Goal: Use online tool/utility: Utilize a website feature to perform a specific function

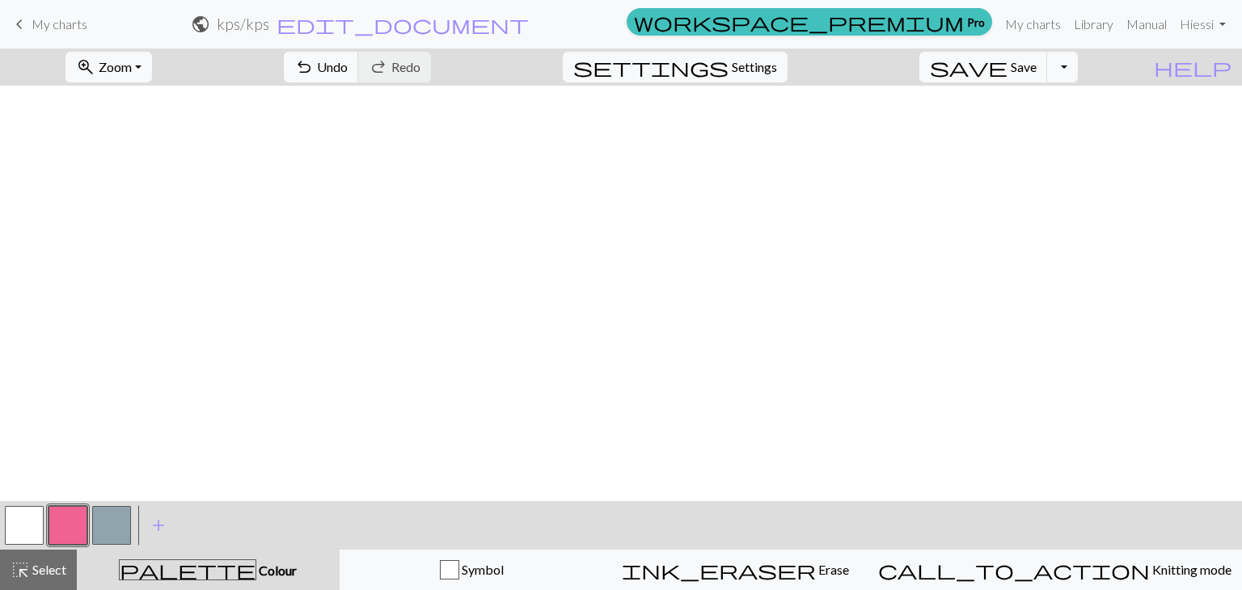
scroll to position [3160, 0]
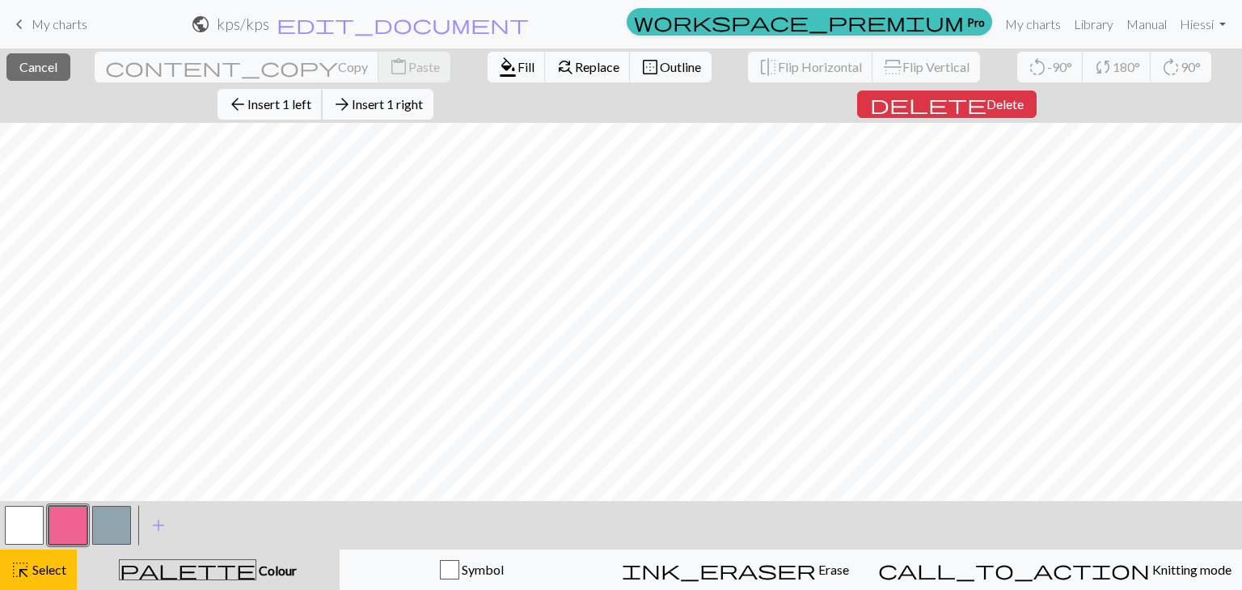
click at [311, 96] on span "Insert 1 left" at bounding box center [279, 103] width 64 height 15
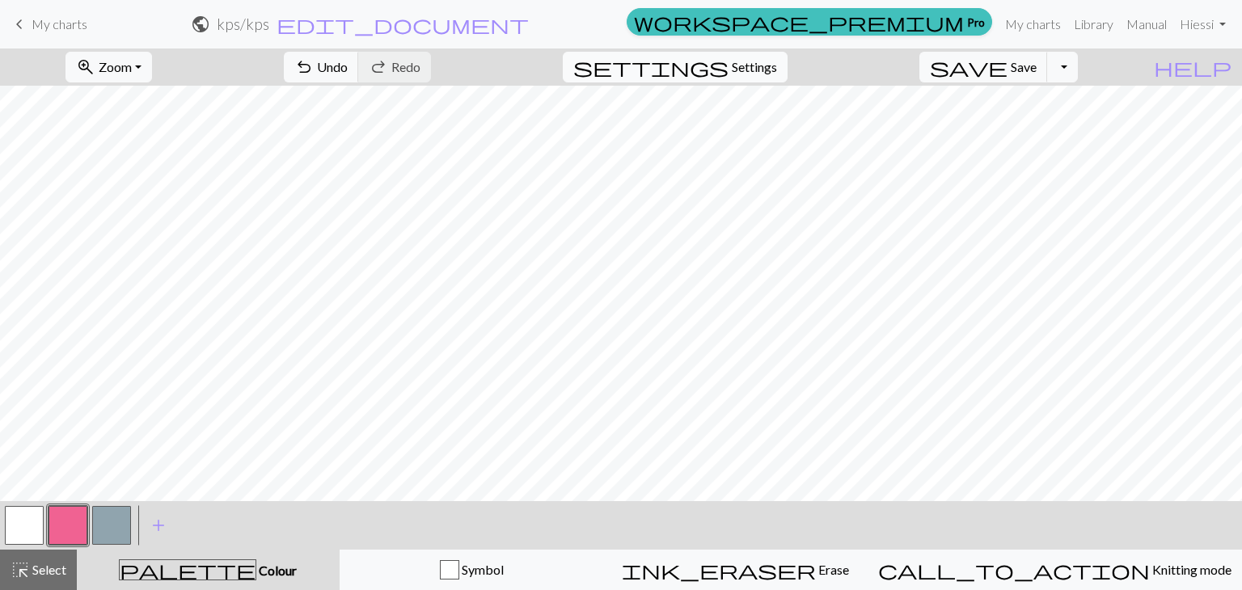
click at [724, 67] on button "settings Settings" at bounding box center [675, 67] width 225 height 31
select select "dk"
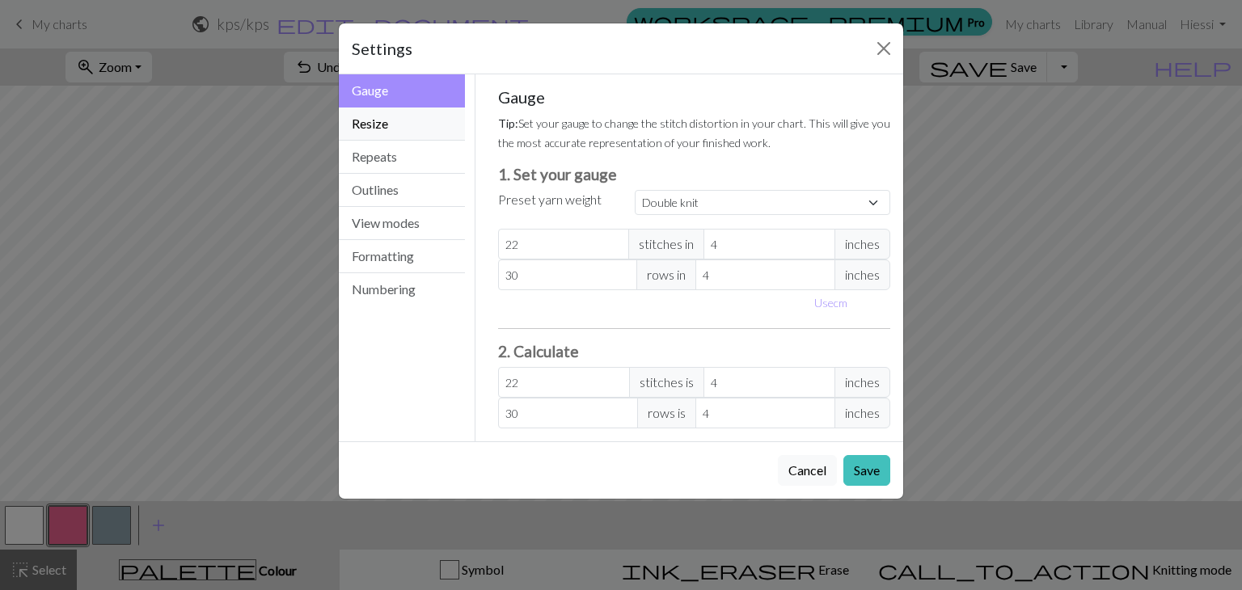
click at [407, 129] on button "Resize" at bounding box center [402, 124] width 126 height 33
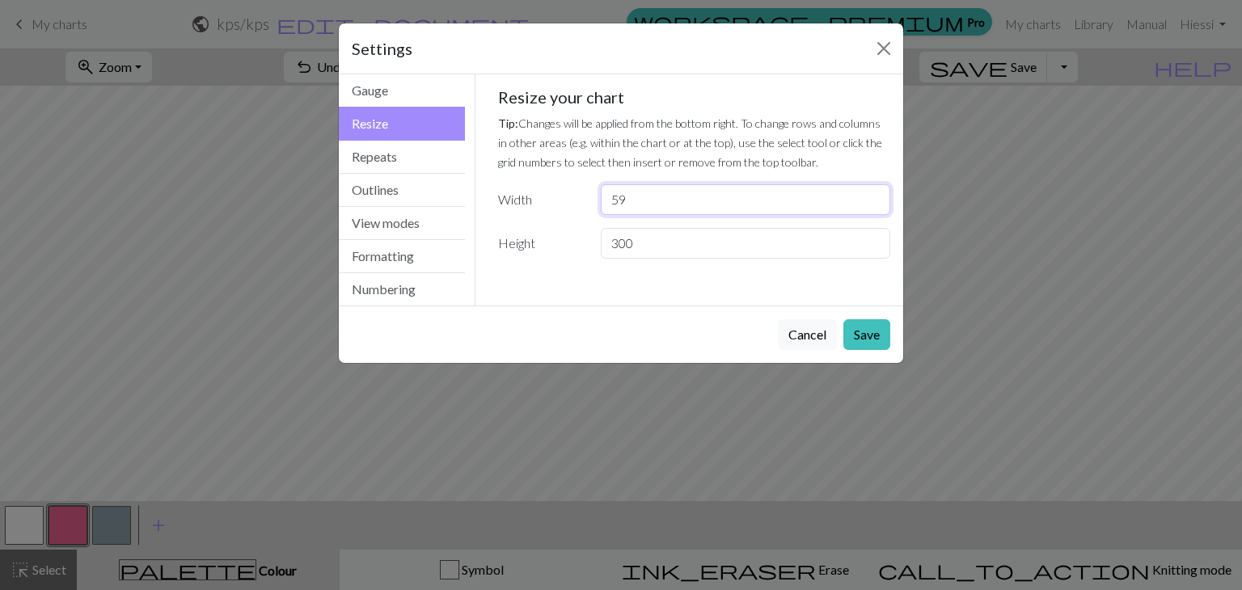
click at [870, 196] on input "59" at bounding box center [745, 199] width 289 height 31
click at [870, 196] on input "60" at bounding box center [745, 199] width 289 height 31
click at [870, 196] on input "61" at bounding box center [745, 199] width 289 height 31
click at [870, 196] on input "62" at bounding box center [745, 199] width 289 height 31
click at [870, 196] on input "63" at bounding box center [745, 199] width 289 height 31
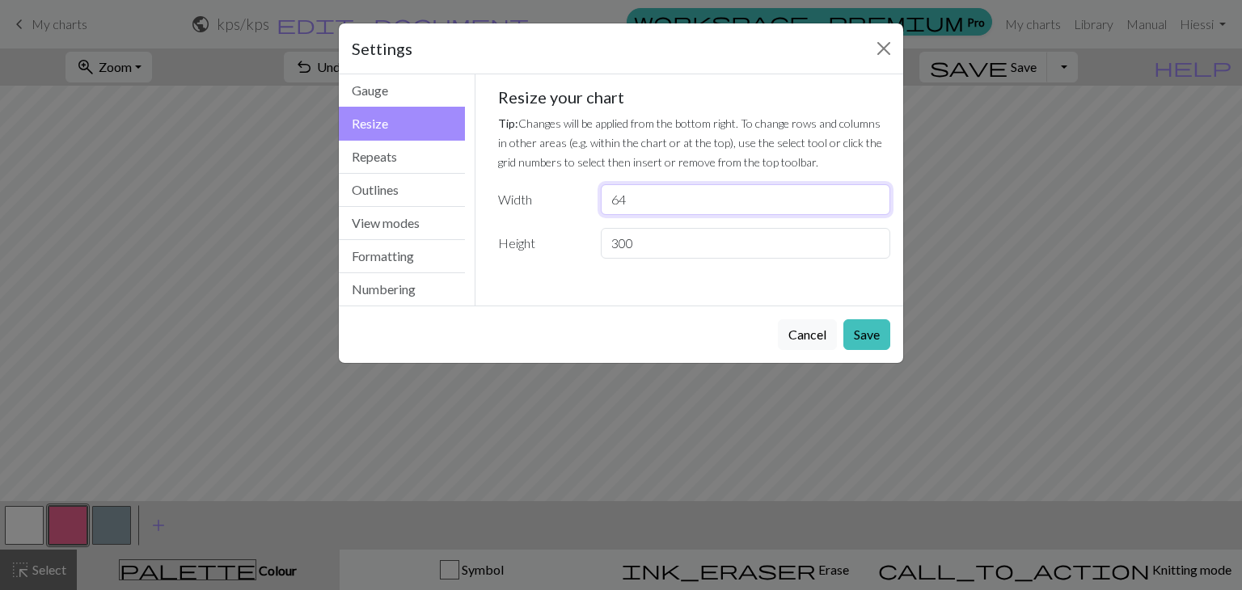
click at [870, 196] on input "64" at bounding box center [745, 199] width 289 height 31
click at [870, 196] on input "65" at bounding box center [745, 199] width 289 height 31
click at [870, 196] on input "66" at bounding box center [745, 199] width 289 height 31
click at [870, 196] on input "67" at bounding box center [745, 199] width 289 height 31
click at [870, 196] on input "68" at bounding box center [745, 199] width 289 height 31
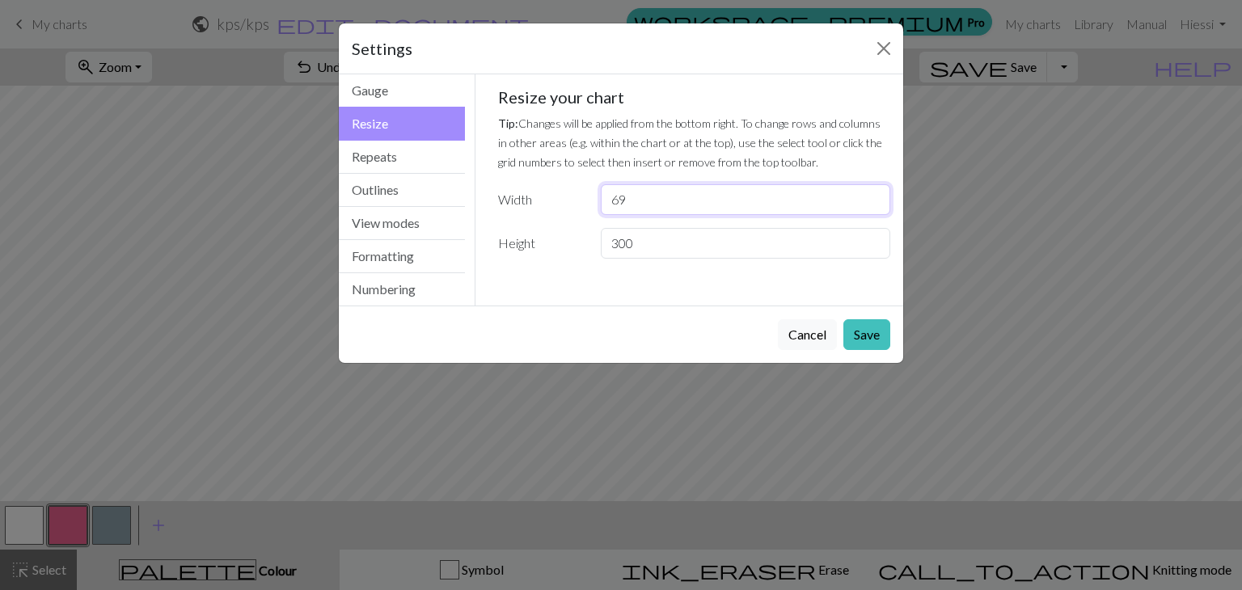
click at [870, 196] on input "69" at bounding box center [745, 199] width 289 height 31
click at [870, 196] on input "70" at bounding box center [745, 199] width 289 height 31
click at [870, 196] on input "71" at bounding box center [745, 199] width 289 height 31
click at [870, 196] on input "72" at bounding box center [745, 199] width 289 height 31
click at [870, 196] on input "73" at bounding box center [745, 199] width 289 height 31
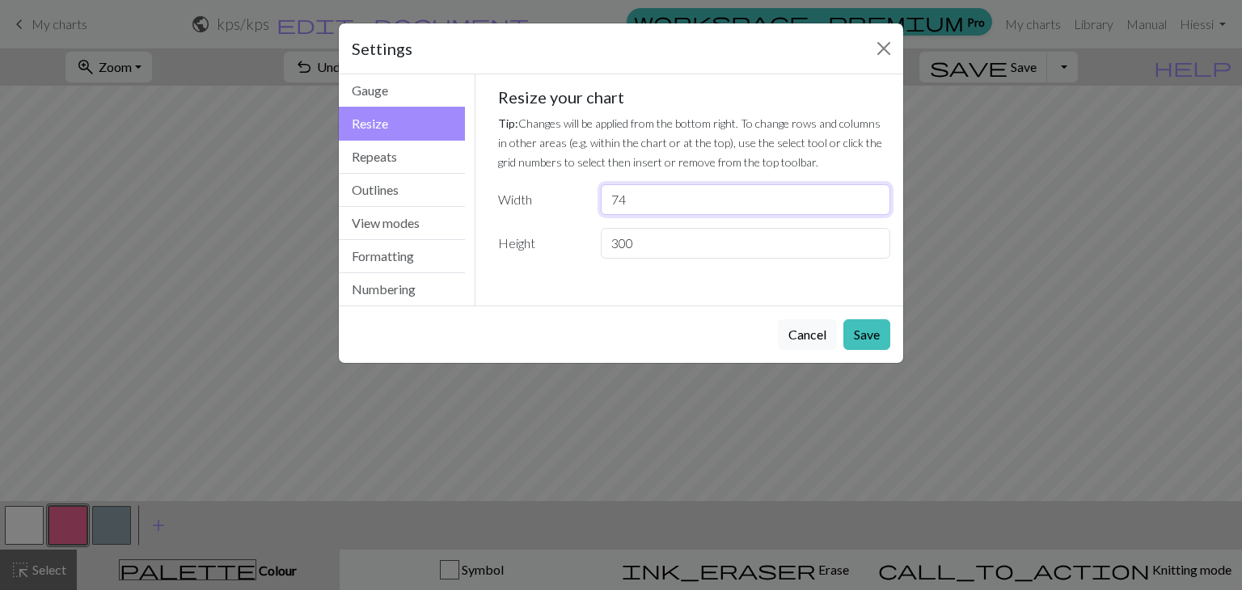
type input "74"
click at [870, 196] on input "74" at bounding box center [745, 199] width 289 height 31
click at [870, 336] on button "Save" at bounding box center [866, 334] width 47 height 31
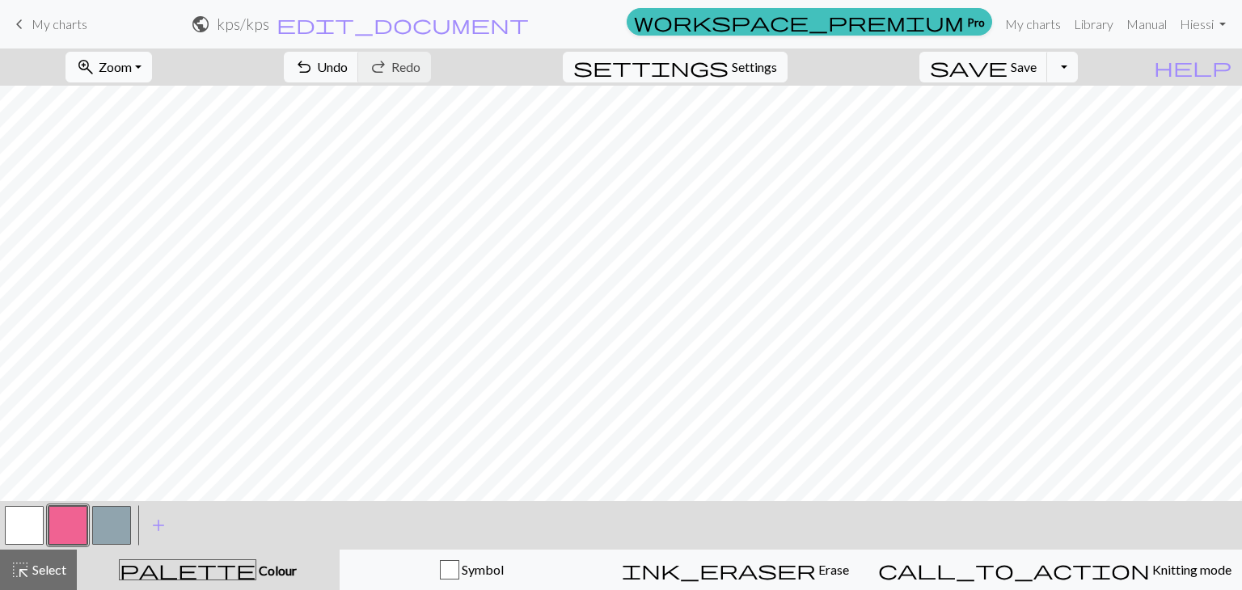
click at [132, 70] on span "Zoom" at bounding box center [115, 66] width 33 height 15
click at [135, 135] on button "Fit width" at bounding box center [131, 129] width 128 height 26
click at [314, 65] on span "undo" at bounding box center [303, 67] width 19 height 23
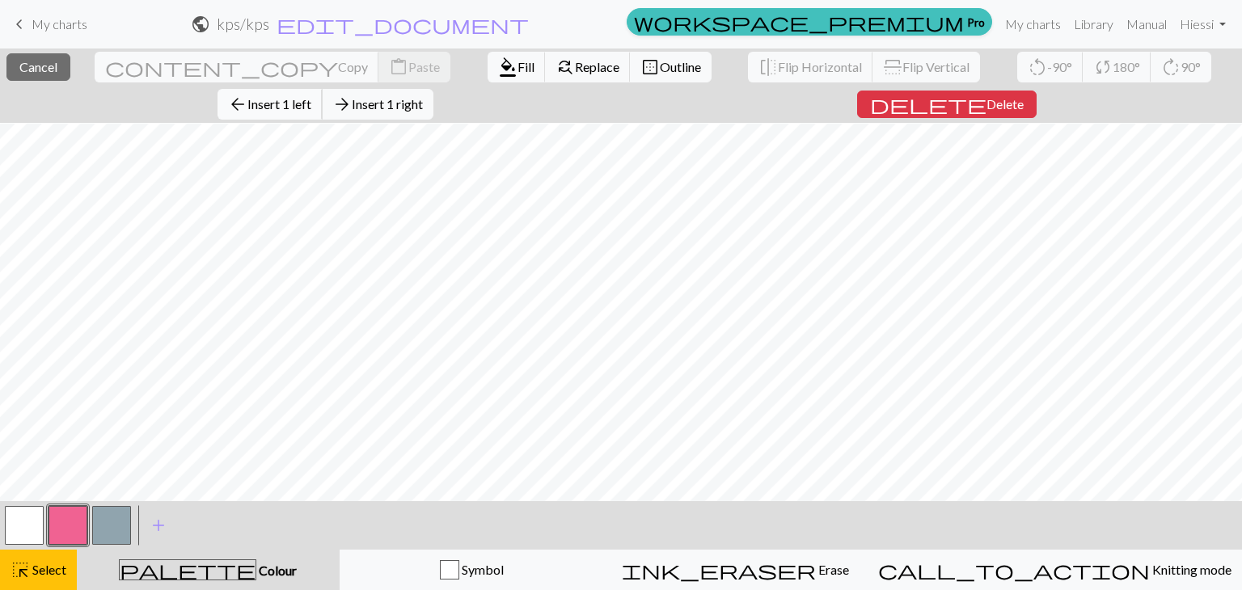
click at [311, 96] on span "Insert 1 left" at bounding box center [279, 103] width 64 height 15
click at [323, 89] on button "arrow_back Insert 1 left" at bounding box center [269, 104] width 105 height 31
click at [247, 93] on span "arrow_back" at bounding box center [237, 104] width 19 height 23
click at [323, 89] on button "arrow_back Insert 1 left" at bounding box center [269, 104] width 105 height 31
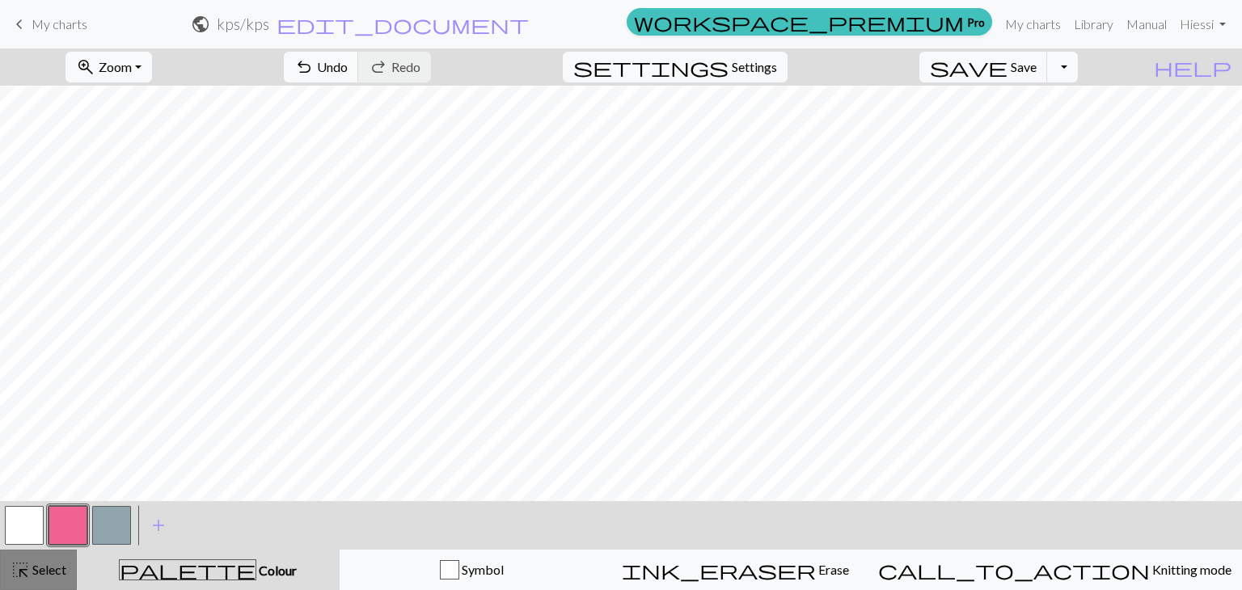
click at [40, 568] on span "Select" at bounding box center [48, 569] width 36 height 15
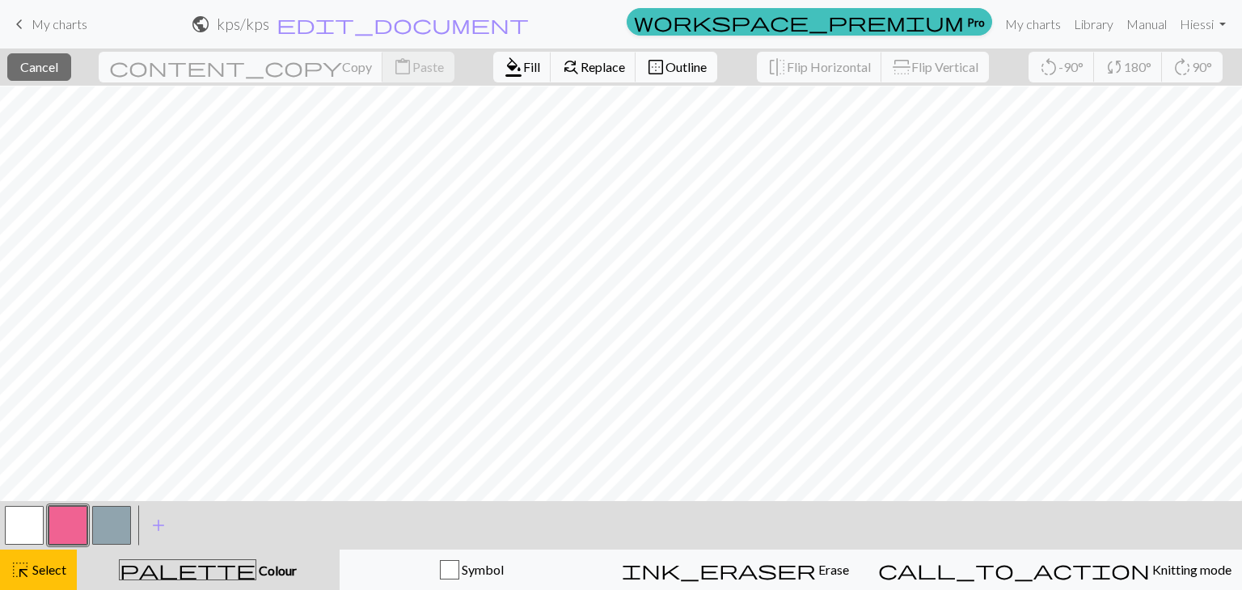
click at [665, 62] on span "Outline" at bounding box center [685, 66] width 41 height 15
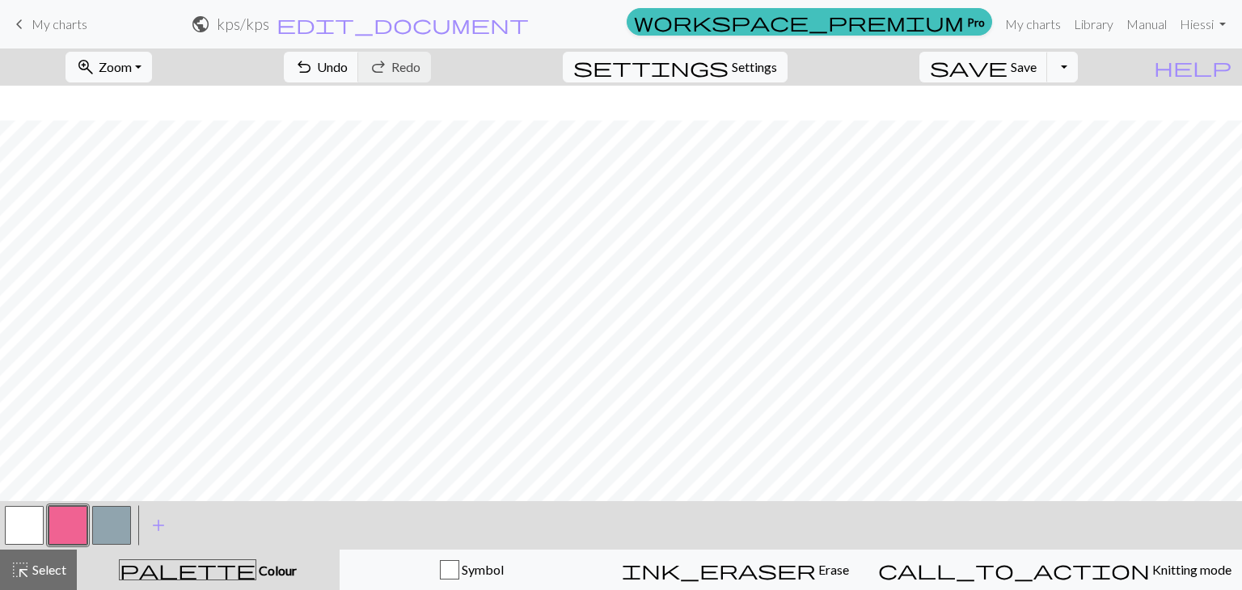
scroll to position [2706, 0]
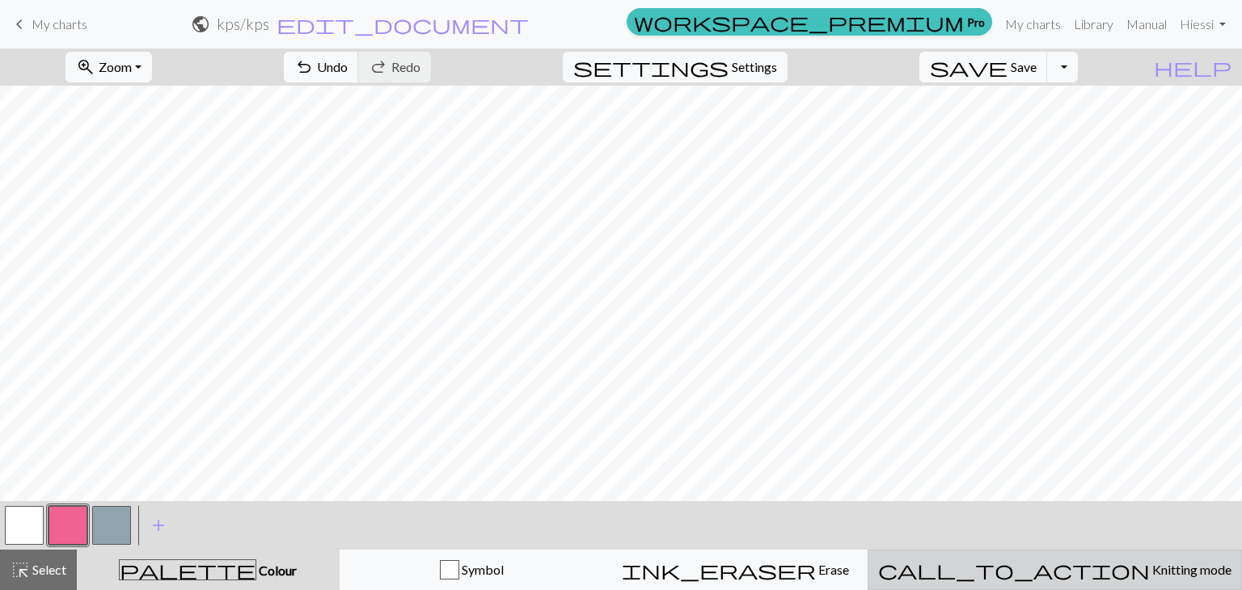
click at [1057, 565] on span "call_to_action" at bounding box center [1014, 570] width 272 height 23
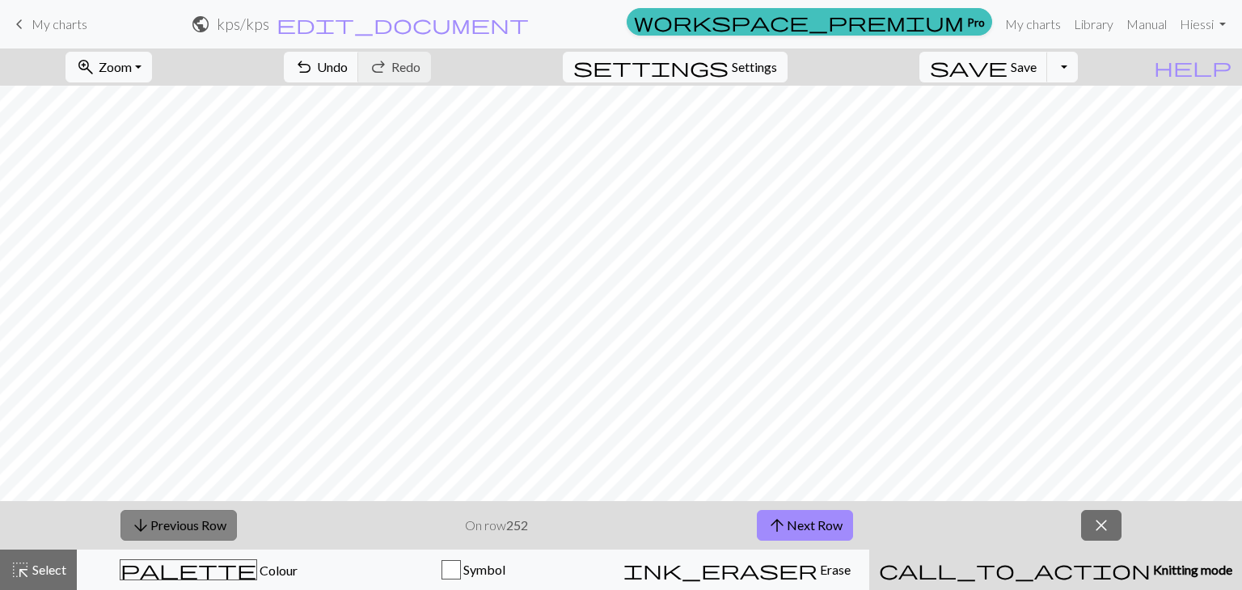
click at [184, 522] on button "arrow_downward Previous Row" at bounding box center [178, 525] width 116 height 31
click at [831, 526] on button "arrow_upward Next Row" at bounding box center [805, 525] width 96 height 31
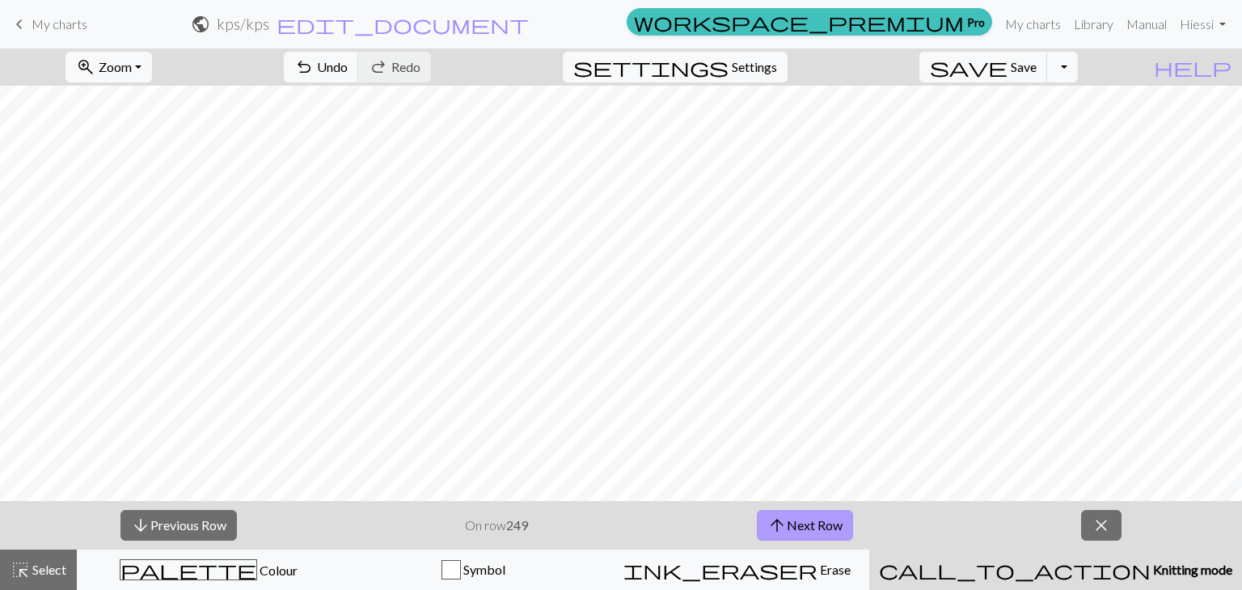
click at [831, 526] on button "arrow_upward Next Row" at bounding box center [805, 525] width 96 height 31
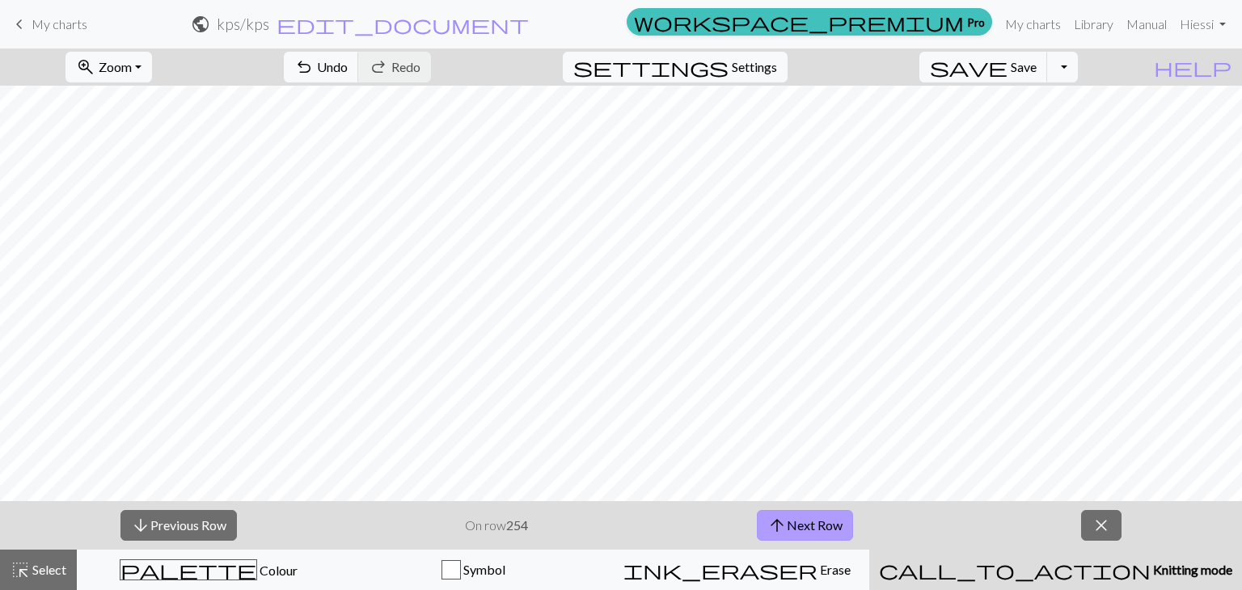
click at [831, 526] on button "arrow_upward Next Row" at bounding box center [805, 525] width 96 height 31
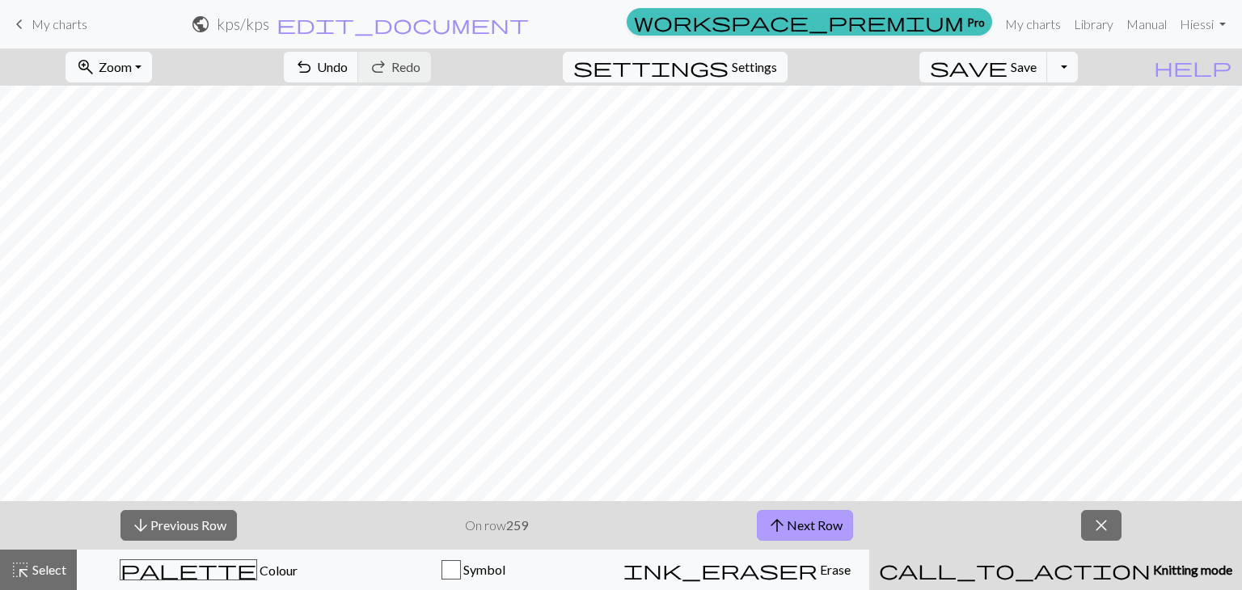
click at [831, 526] on button "arrow_upward Next Row" at bounding box center [805, 525] width 96 height 31
click at [170, 526] on button "arrow_downward Previous Row" at bounding box center [178, 525] width 116 height 31
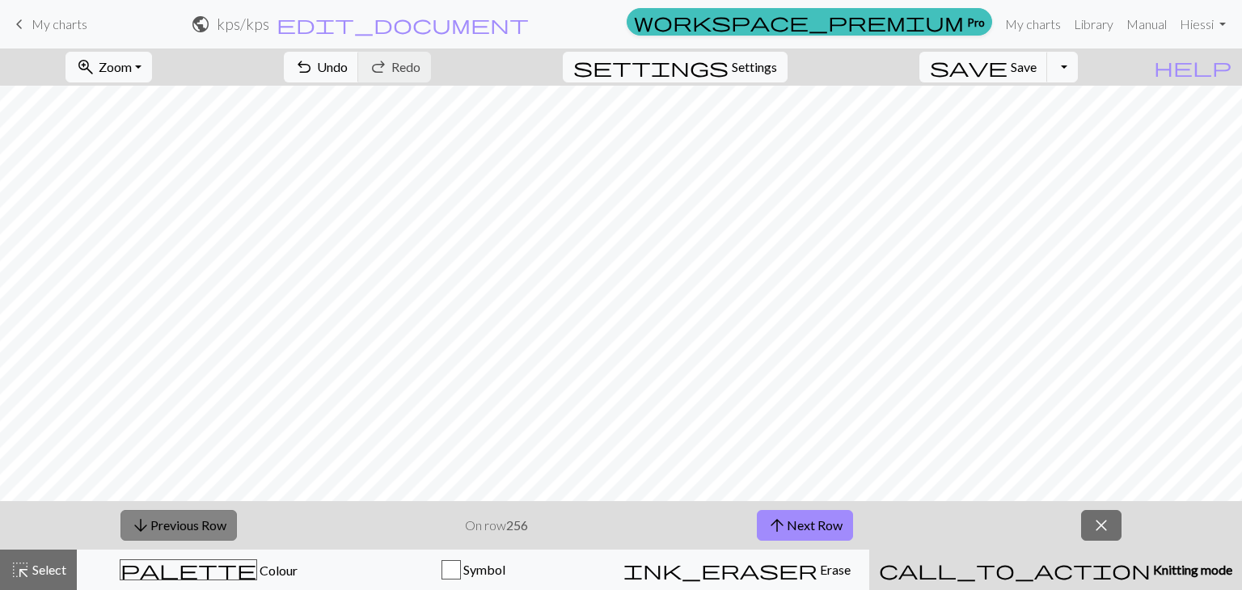
click at [170, 526] on button "arrow_downward Previous Row" at bounding box center [178, 525] width 116 height 31
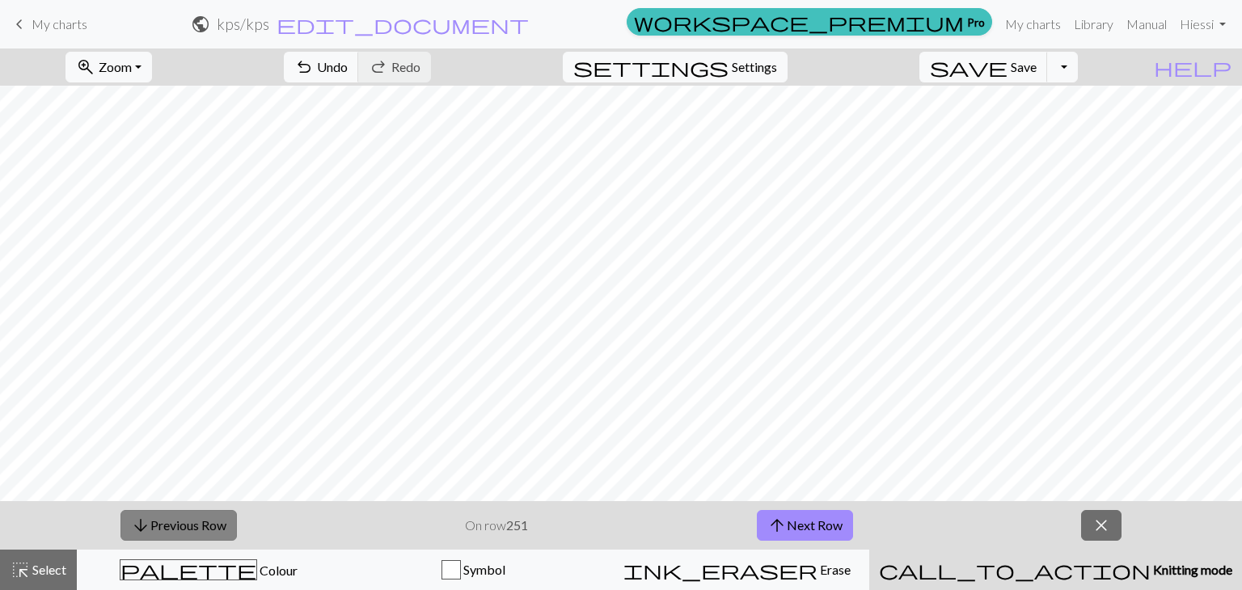
click at [170, 526] on button "arrow_downward Previous Row" at bounding box center [178, 525] width 116 height 31
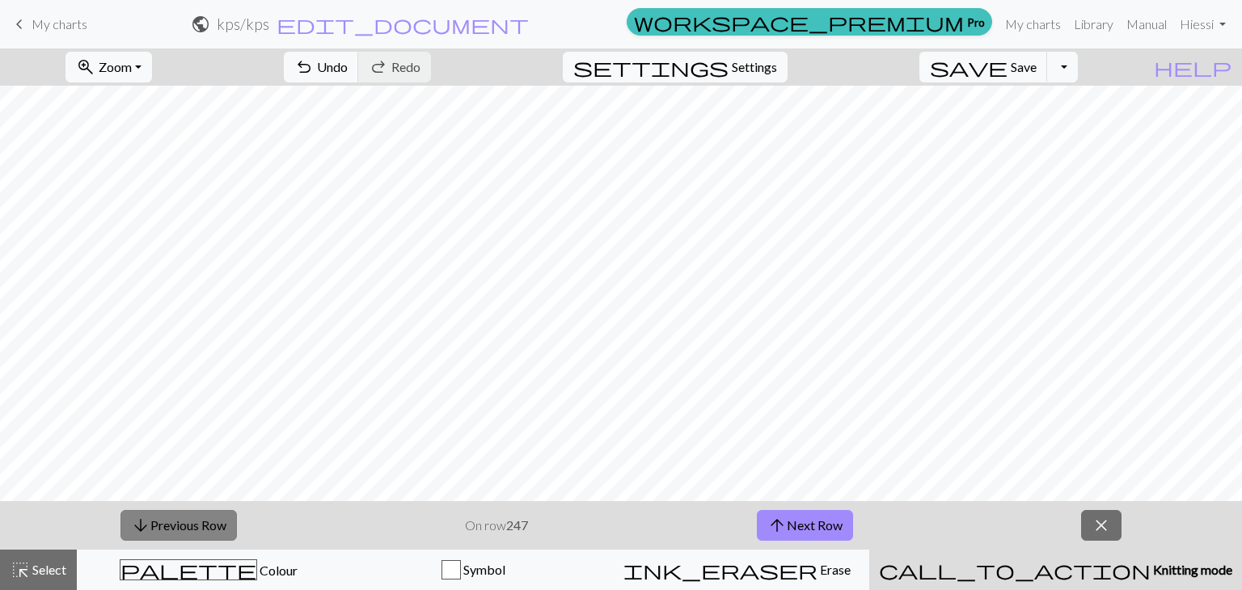
click at [170, 526] on button "arrow_downward Previous Row" at bounding box center [178, 525] width 116 height 31
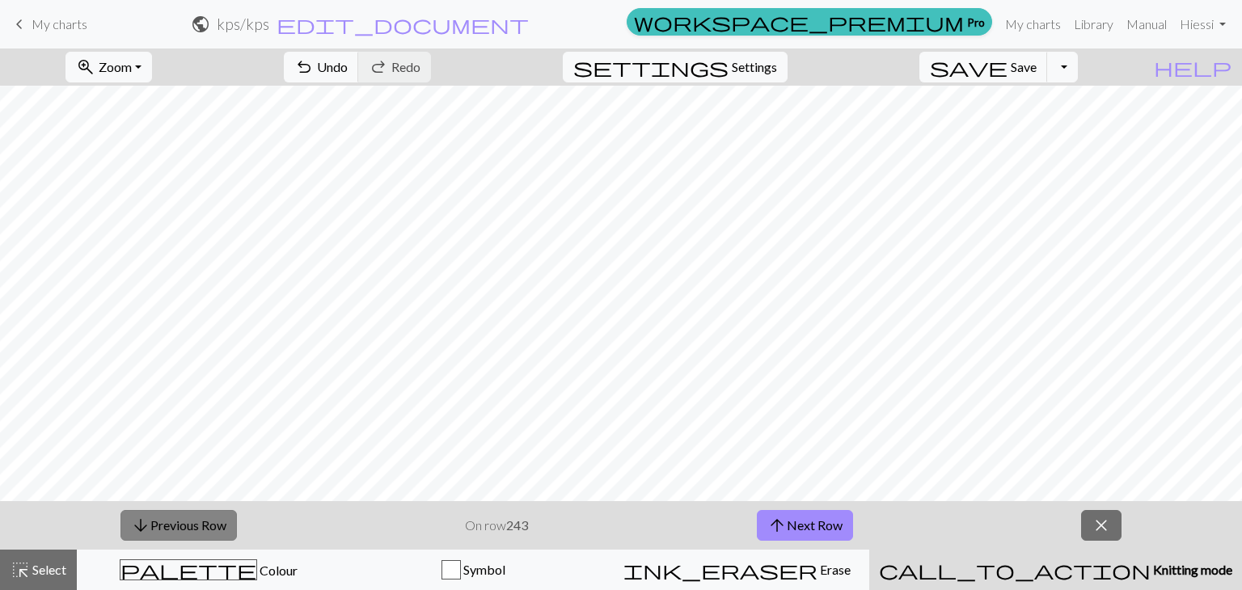
click at [170, 526] on button "arrow_downward Previous Row" at bounding box center [178, 525] width 116 height 31
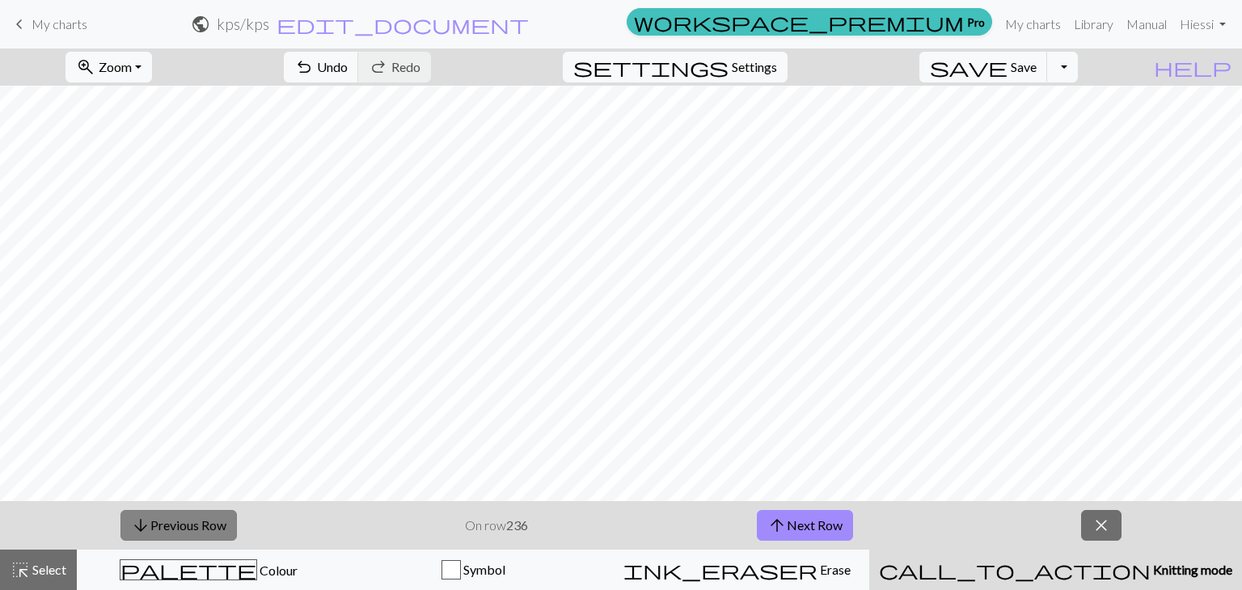
click at [170, 526] on button "arrow_downward Previous Row" at bounding box center [178, 525] width 116 height 31
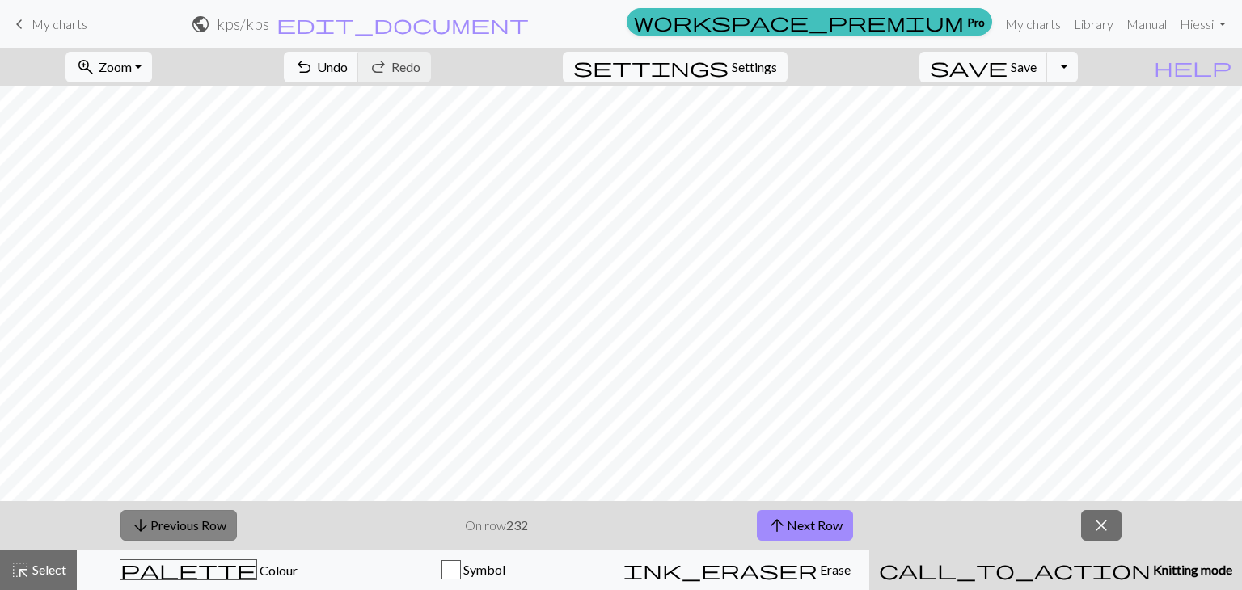
click at [170, 526] on button "arrow_downward Previous Row" at bounding box center [178, 525] width 116 height 31
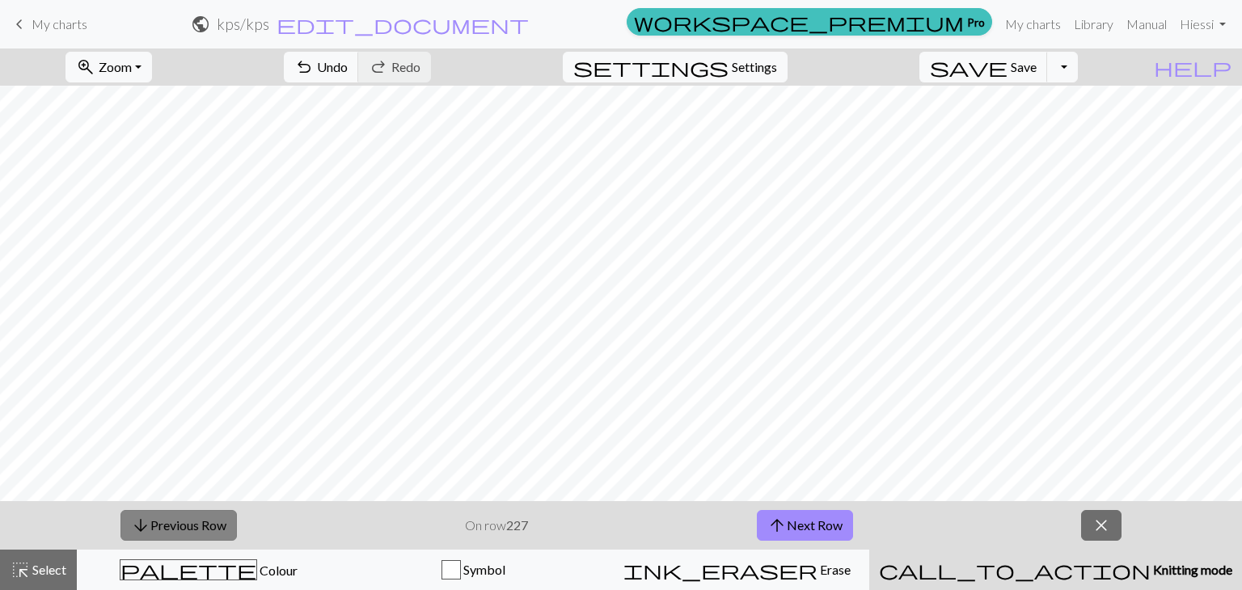
click at [170, 526] on button "arrow_downward Previous Row" at bounding box center [178, 525] width 116 height 31
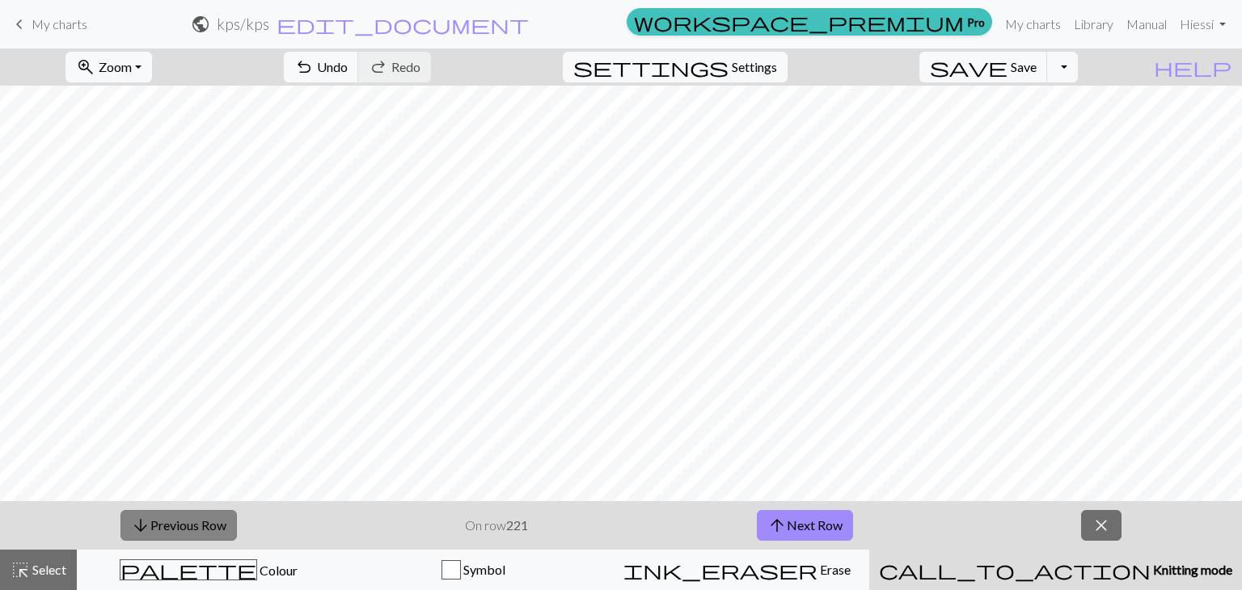
click at [170, 526] on button "arrow_downward Previous Row" at bounding box center [178, 525] width 116 height 31
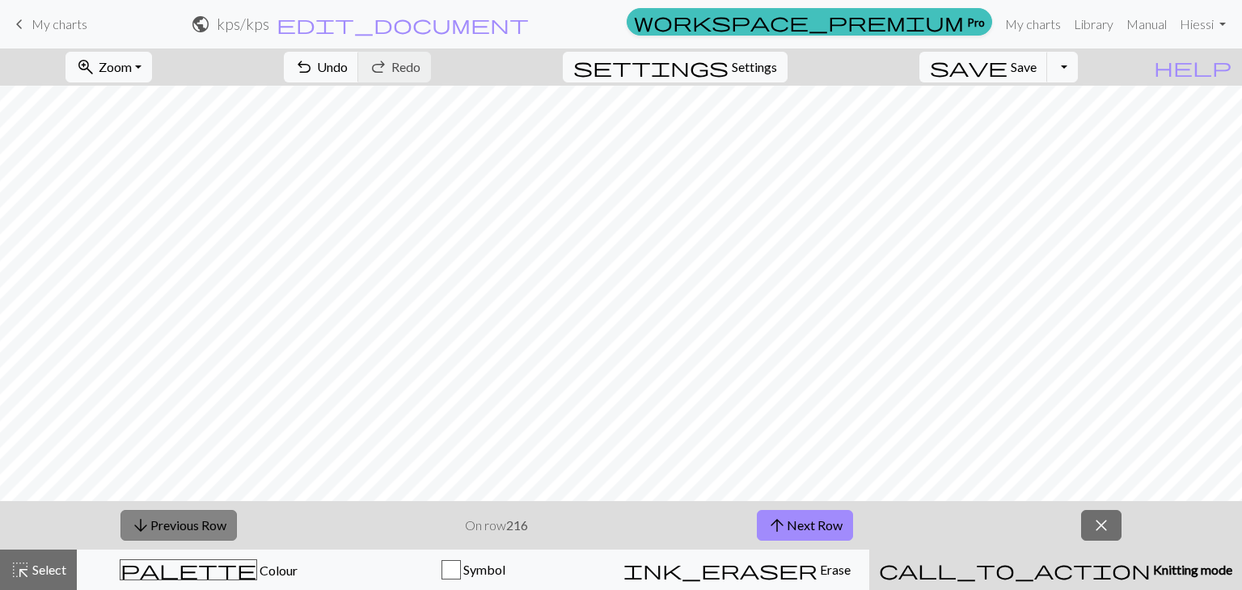
click at [170, 526] on button "arrow_downward Previous Row" at bounding box center [178, 525] width 116 height 31
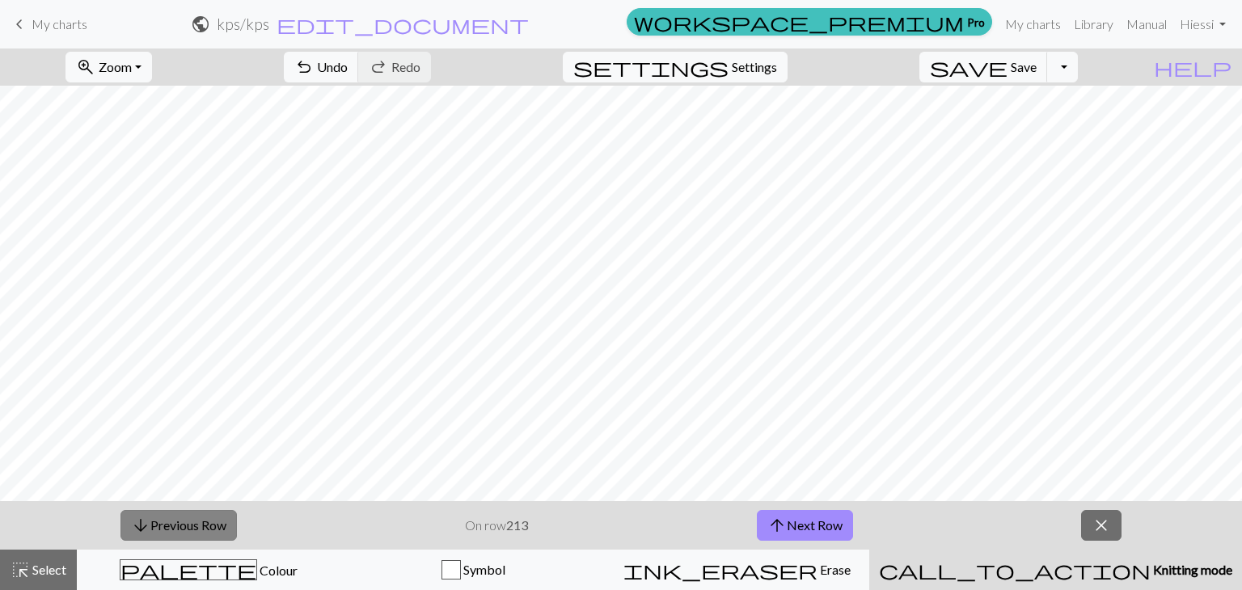
click at [170, 526] on button "arrow_downward Previous Row" at bounding box center [178, 525] width 116 height 31
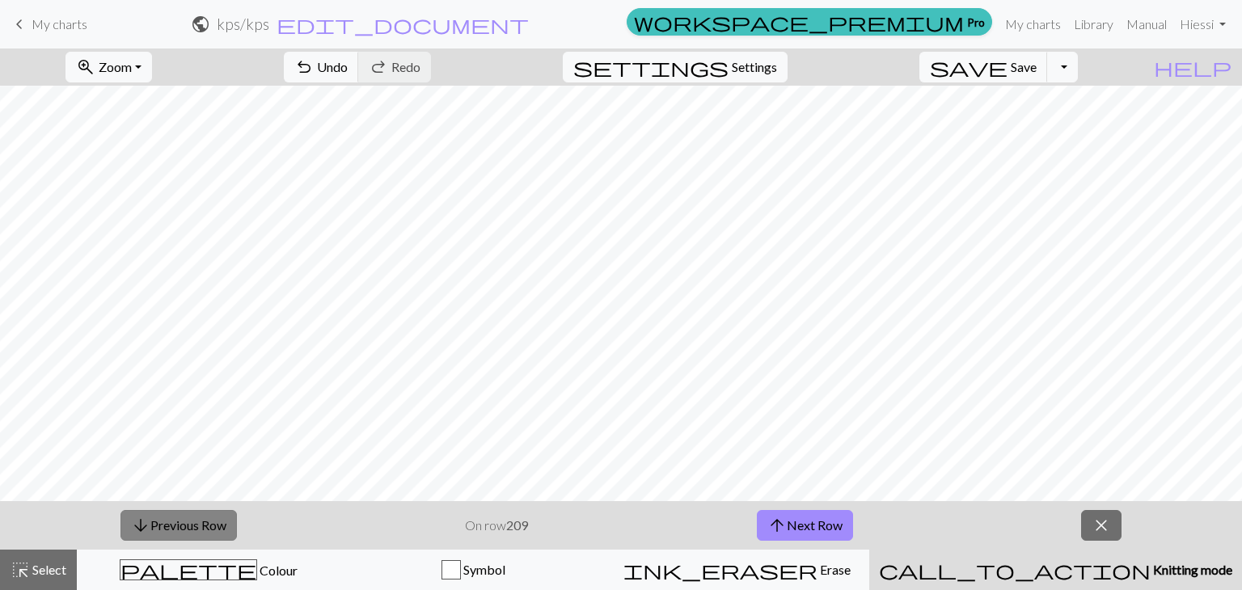
click at [170, 526] on button "arrow_downward Previous Row" at bounding box center [178, 525] width 116 height 31
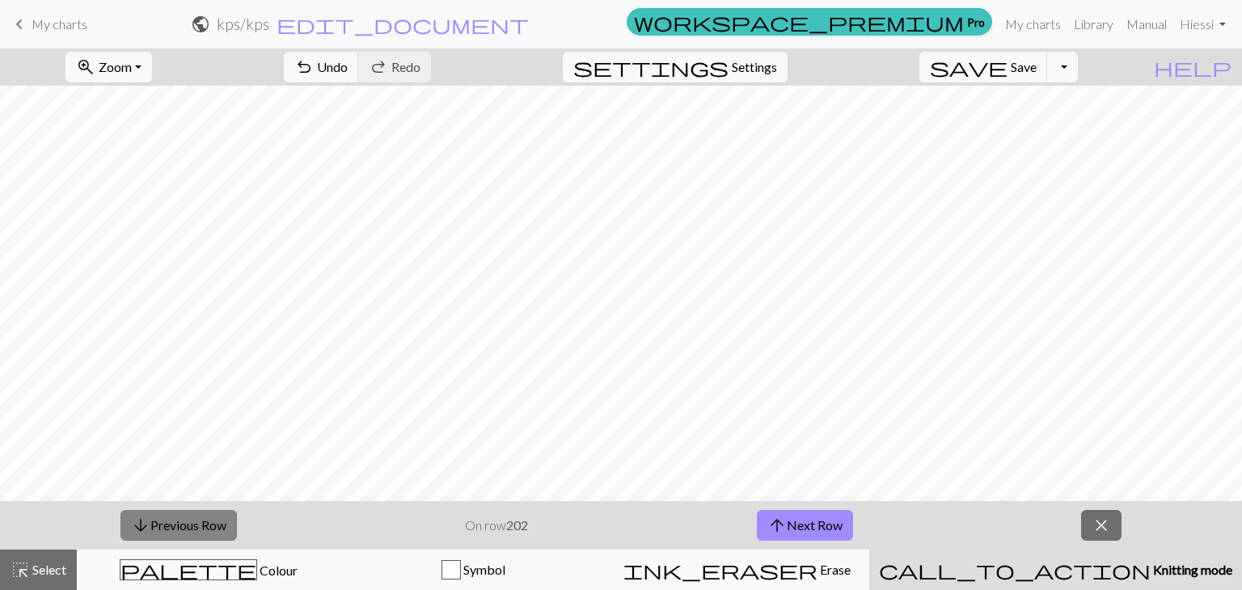
click at [170, 526] on button "arrow_downward Previous Row" at bounding box center [178, 525] width 116 height 31
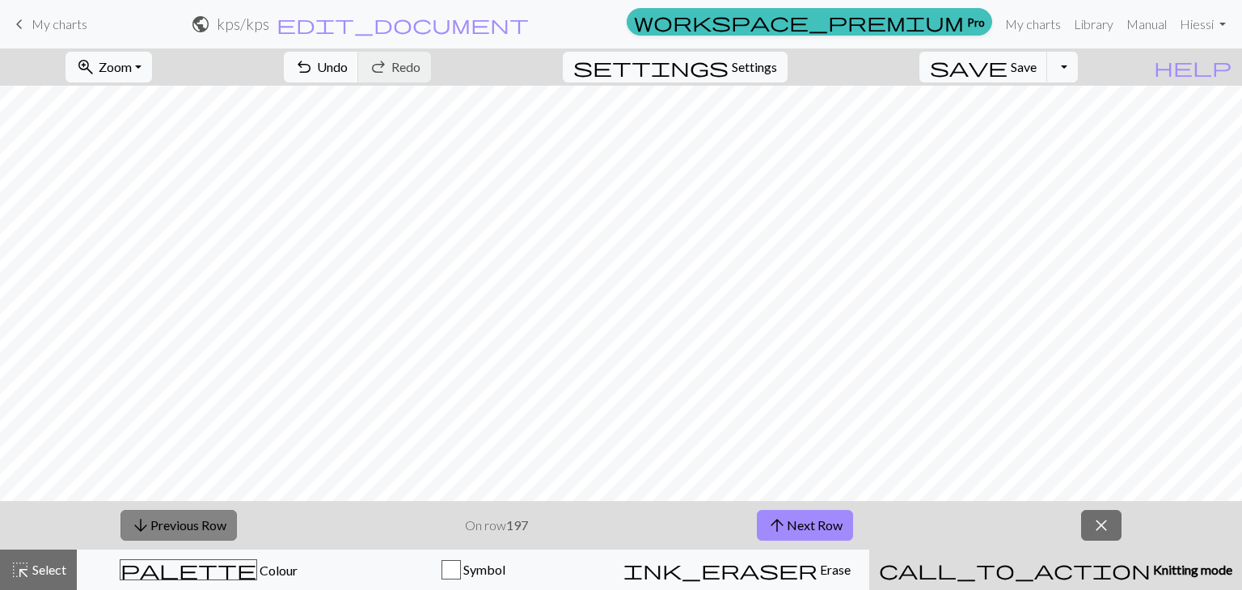
click at [170, 526] on button "arrow_downward Previous Row" at bounding box center [178, 525] width 116 height 31
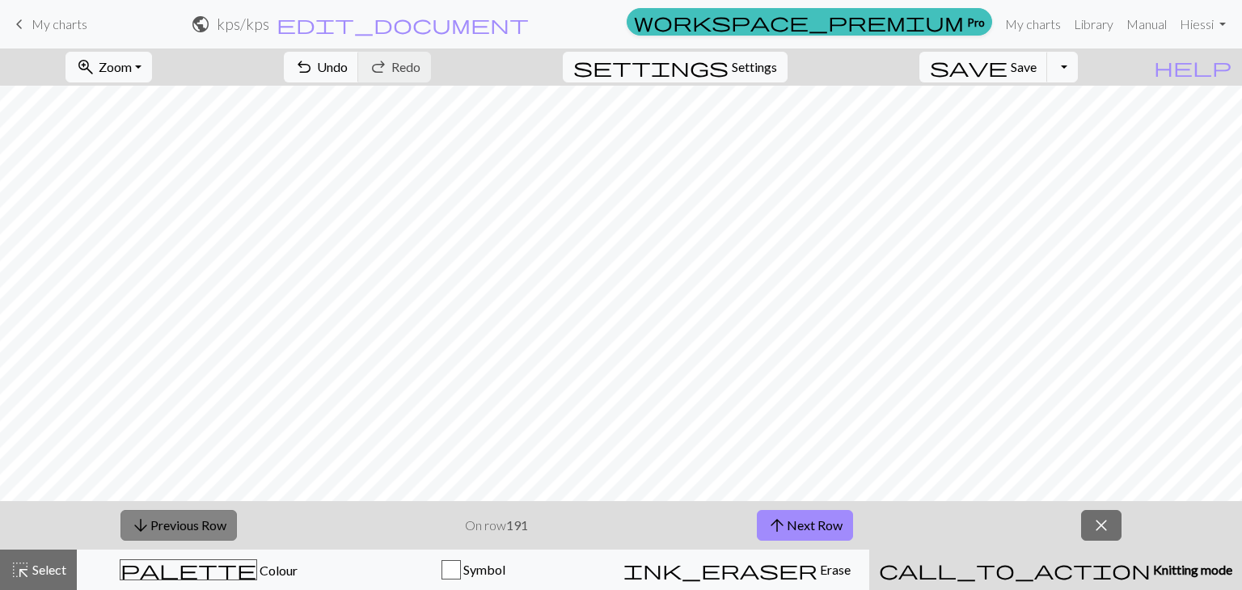
click at [170, 526] on button "arrow_downward Previous Row" at bounding box center [178, 525] width 116 height 31
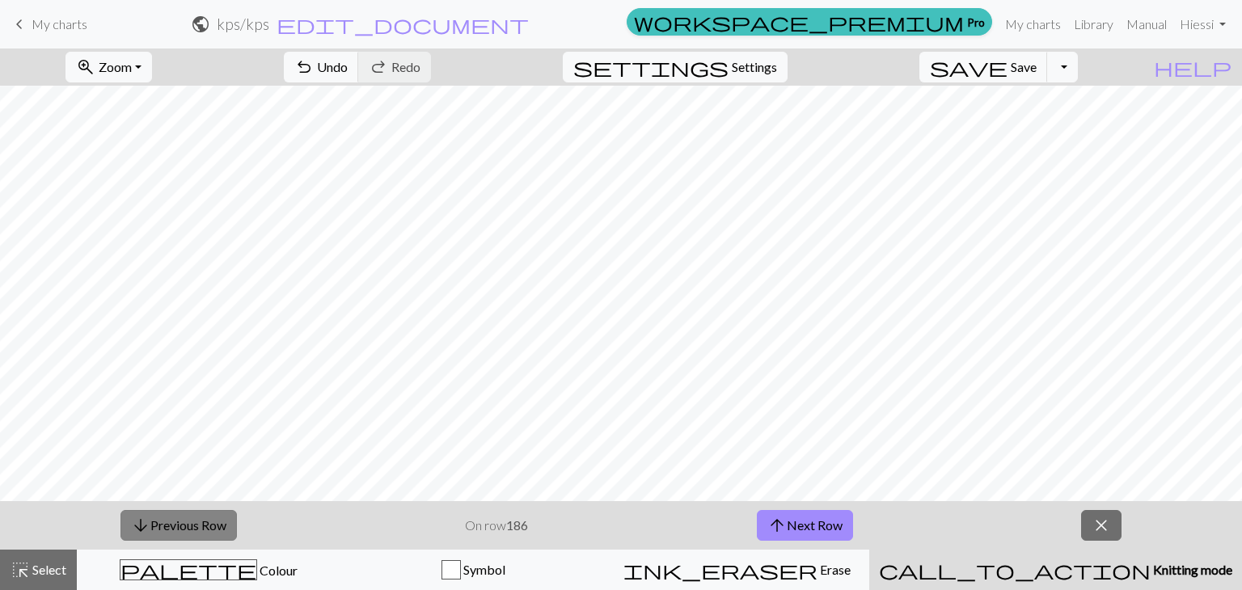
click at [170, 526] on button "arrow_downward Previous Row" at bounding box center [178, 525] width 116 height 31
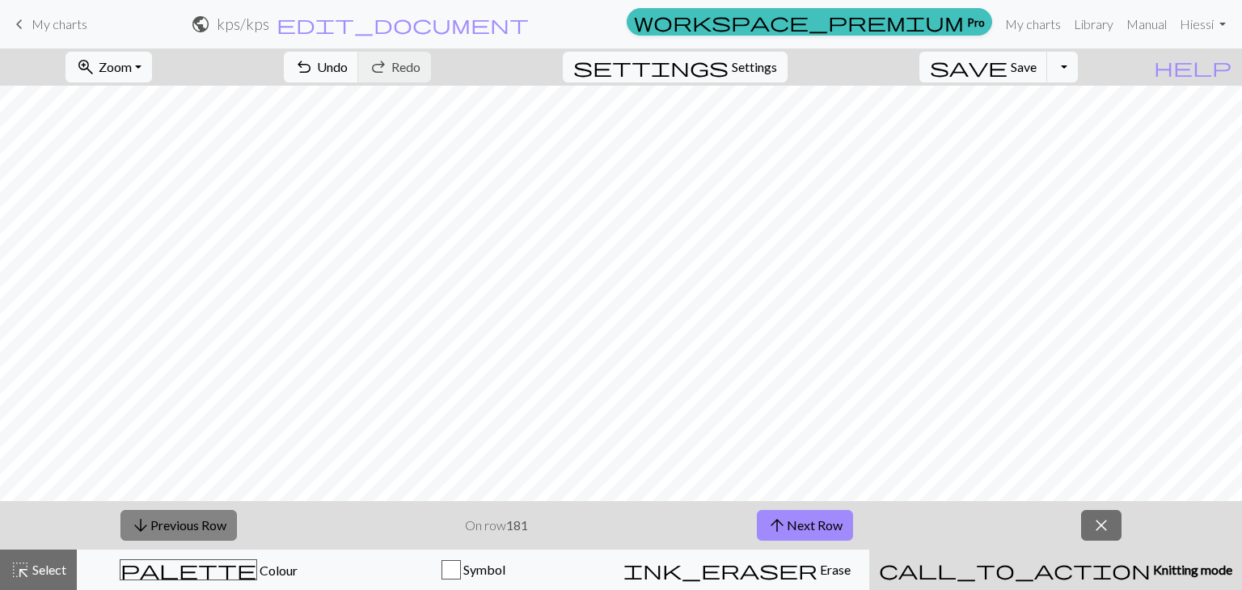
click at [170, 526] on button "arrow_downward Previous Row" at bounding box center [178, 525] width 116 height 31
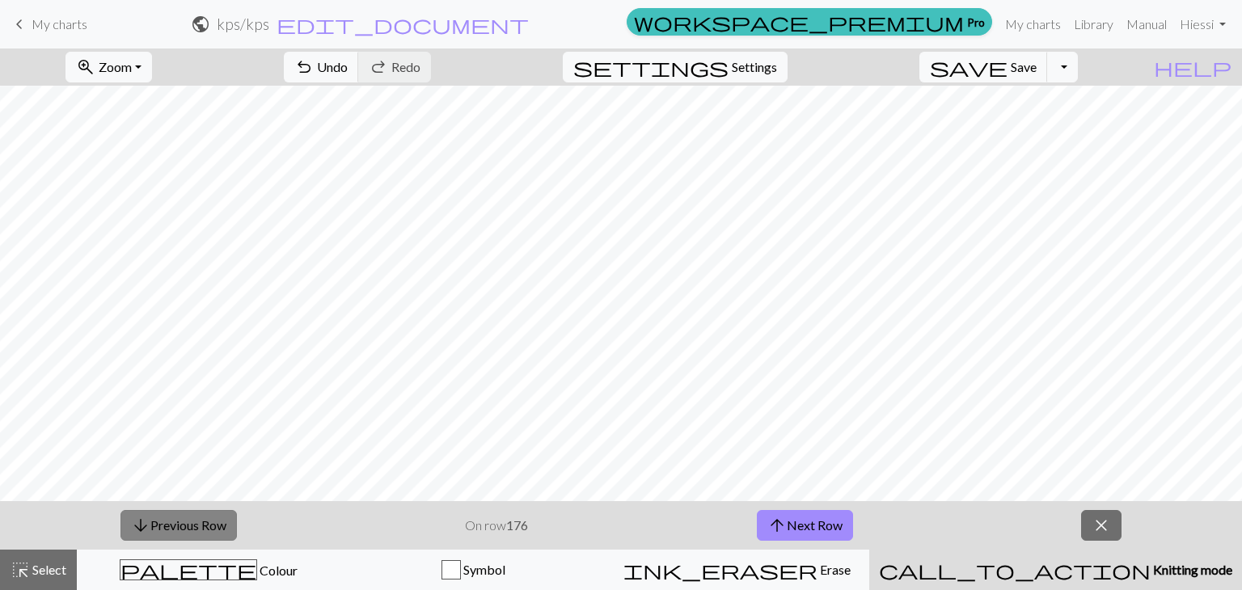
click at [170, 526] on button "arrow_downward Previous Row" at bounding box center [178, 525] width 116 height 31
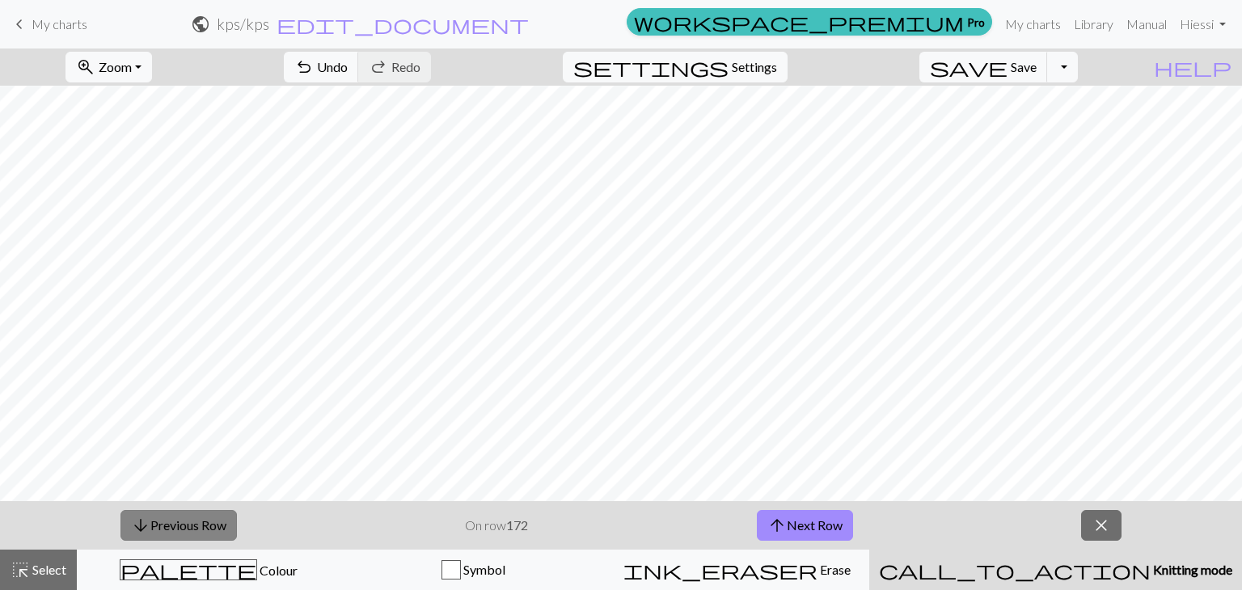
click at [170, 526] on button "arrow_downward Previous Row" at bounding box center [178, 525] width 116 height 31
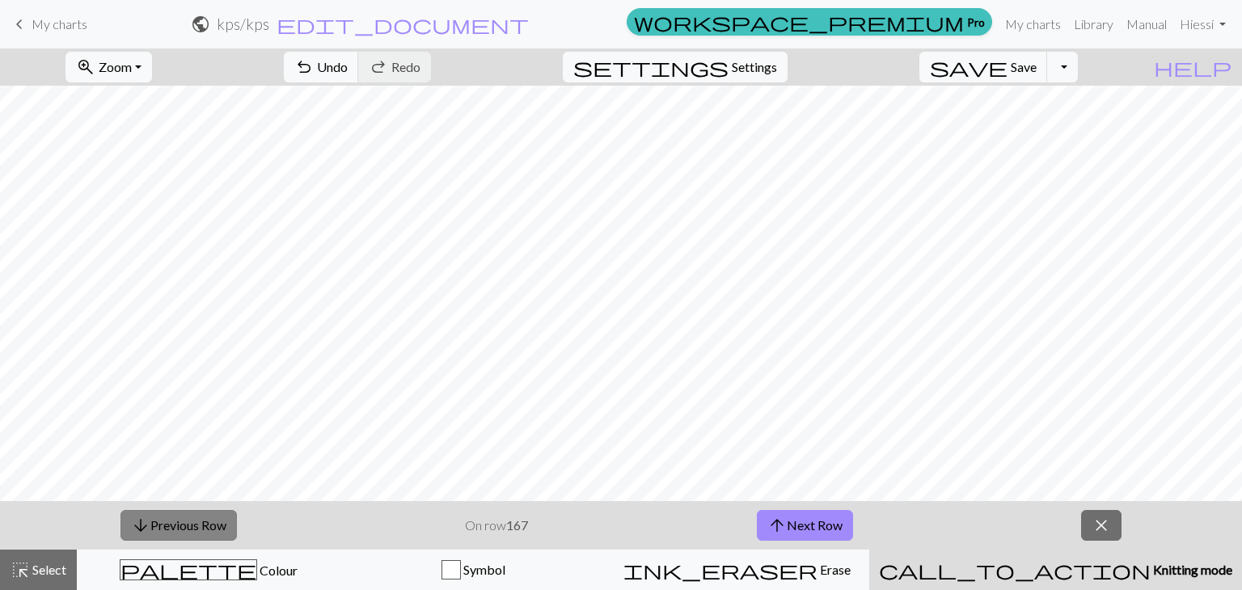
click at [170, 526] on button "arrow_downward Previous Row" at bounding box center [178, 525] width 116 height 31
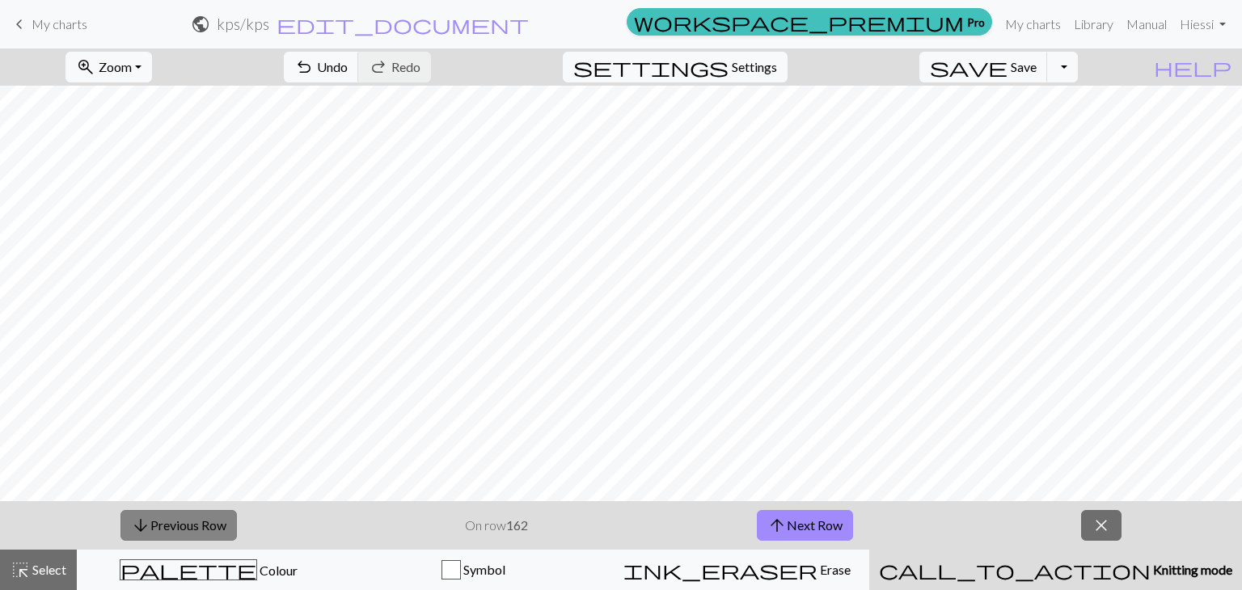
click at [170, 526] on button "arrow_downward Previous Row" at bounding box center [178, 525] width 116 height 31
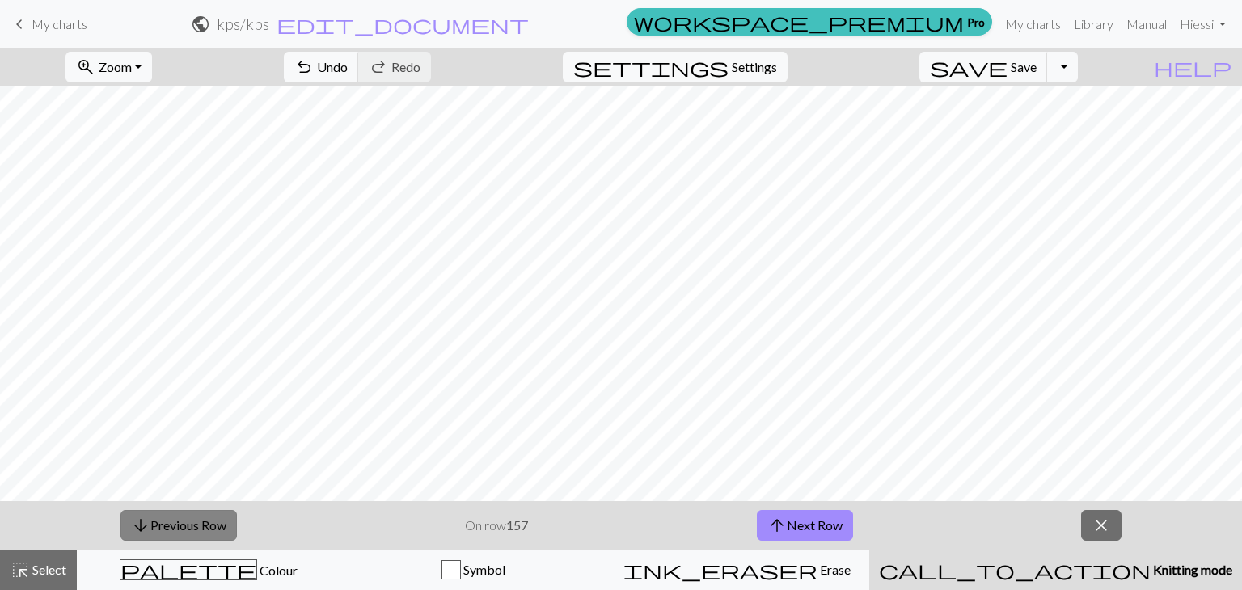
click at [170, 526] on button "arrow_downward Previous Row" at bounding box center [178, 525] width 116 height 31
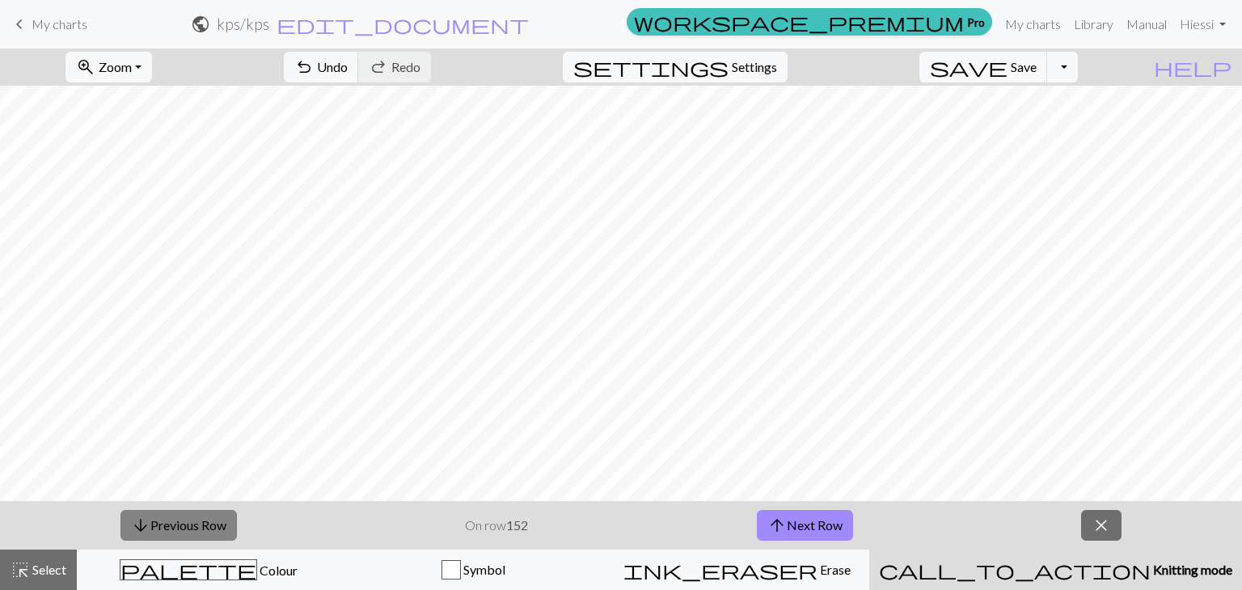
click at [170, 526] on button "arrow_downward Previous Row" at bounding box center [178, 525] width 116 height 31
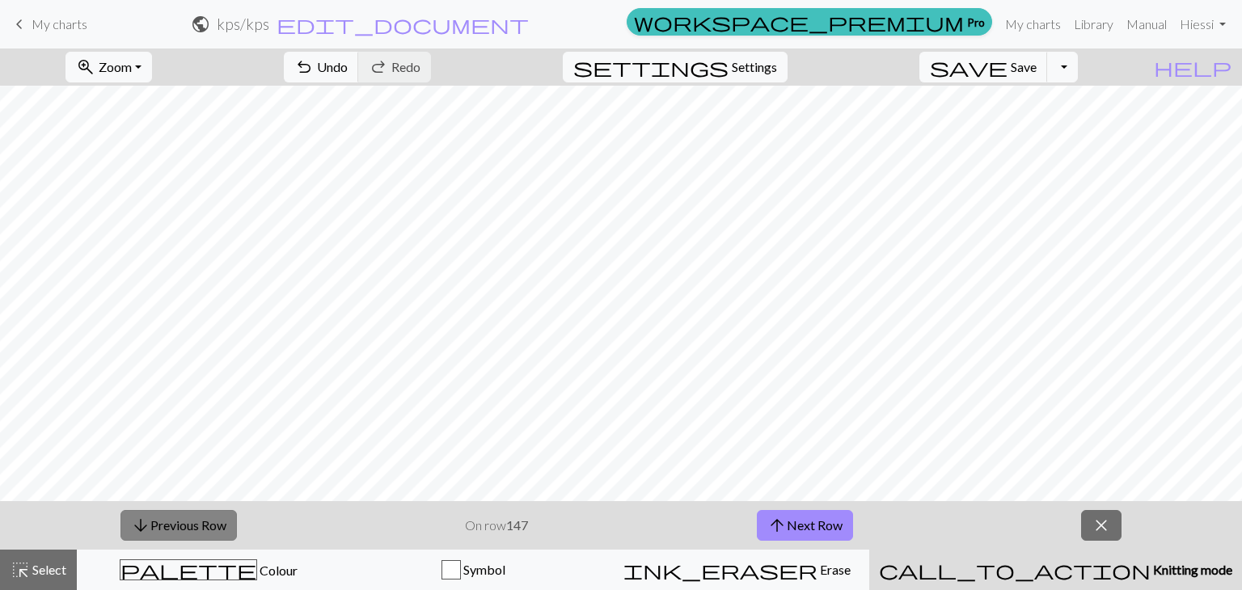
click at [170, 526] on button "arrow_downward Previous Row" at bounding box center [178, 525] width 116 height 31
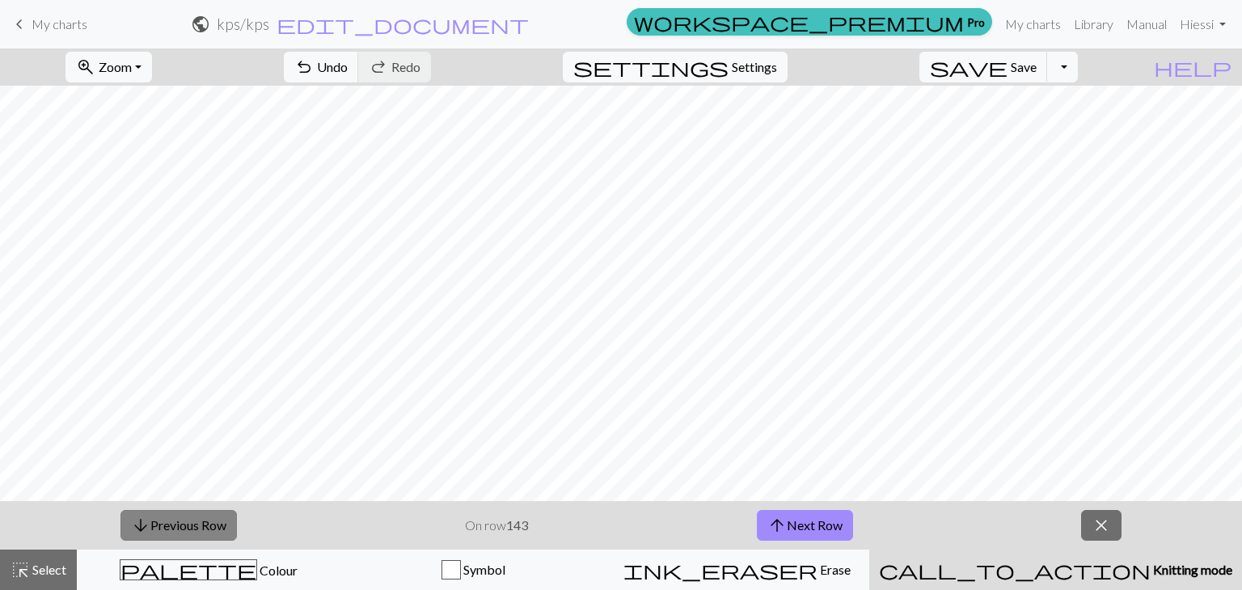
click at [170, 526] on button "arrow_downward Previous Row" at bounding box center [178, 525] width 116 height 31
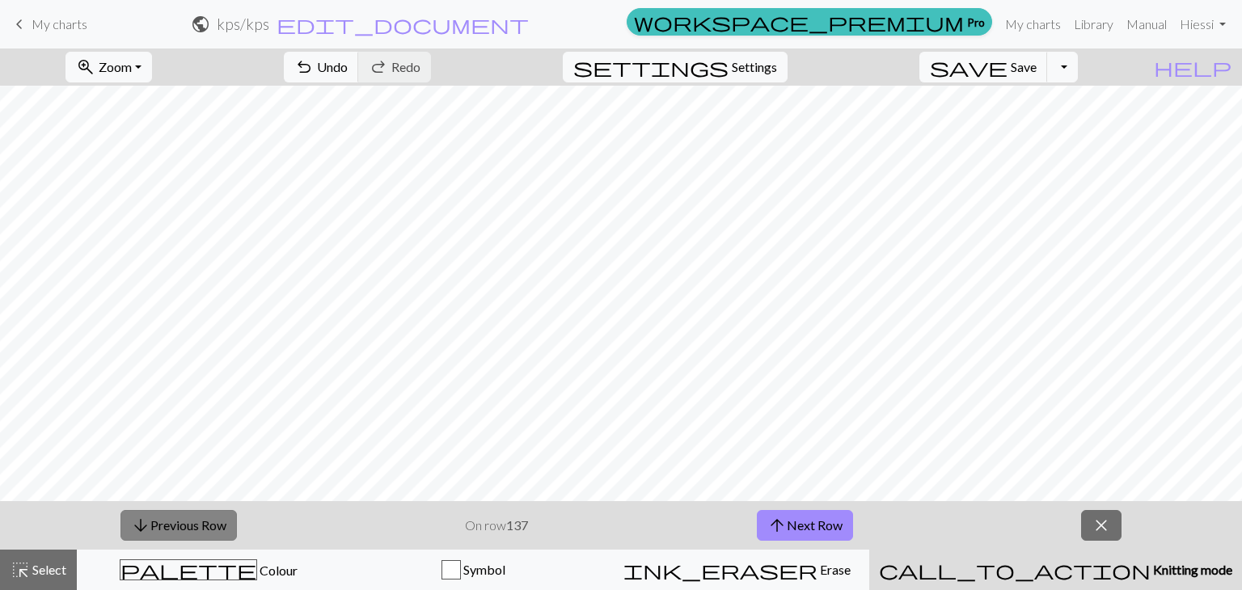
click at [170, 526] on button "arrow_downward Previous Row" at bounding box center [178, 525] width 116 height 31
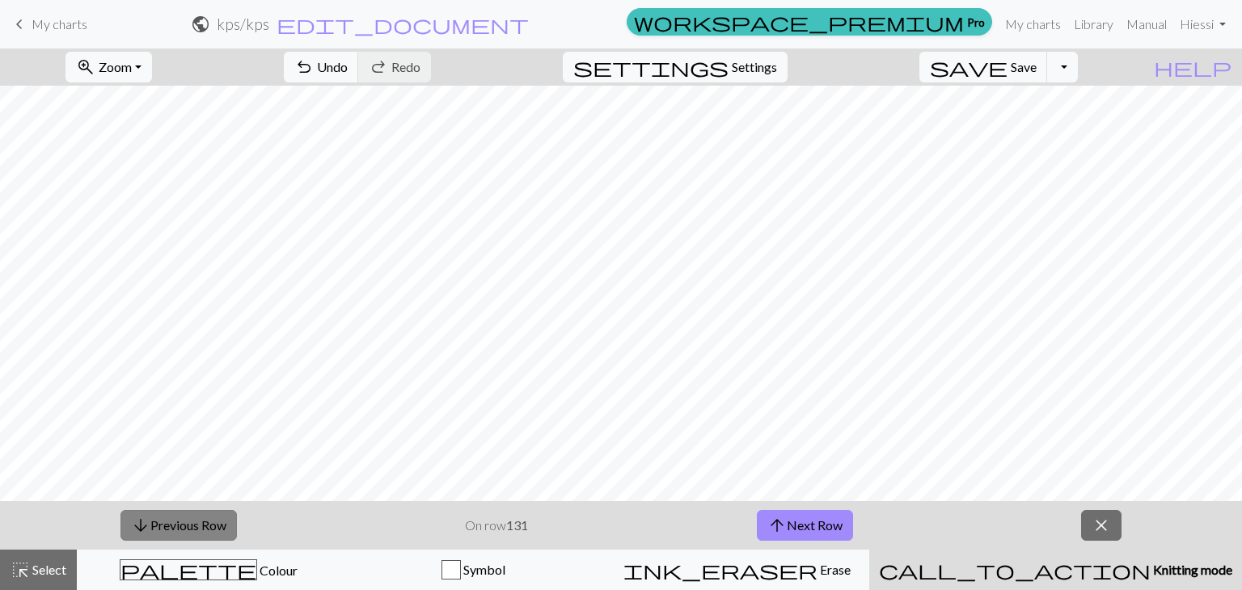
click at [170, 526] on button "arrow_downward Previous Row" at bounding box center [178, 525] width 116 height 31
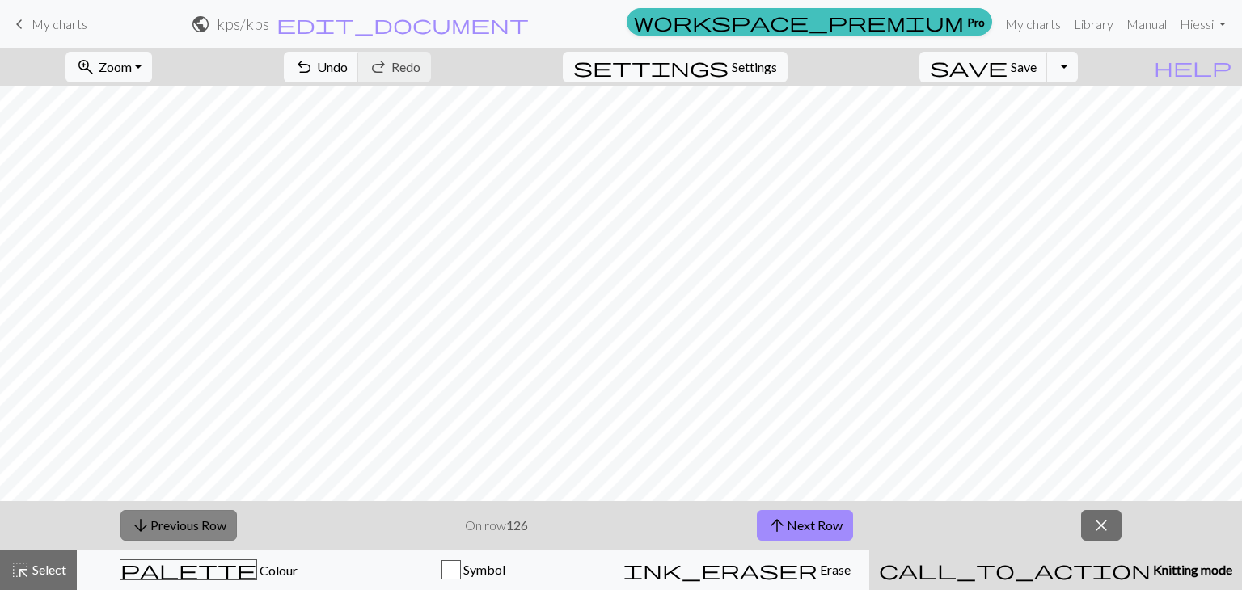
click at [170, 526] on button "arrow_downward Previous Row" at bounding box center [178, 525] width 116 height 31
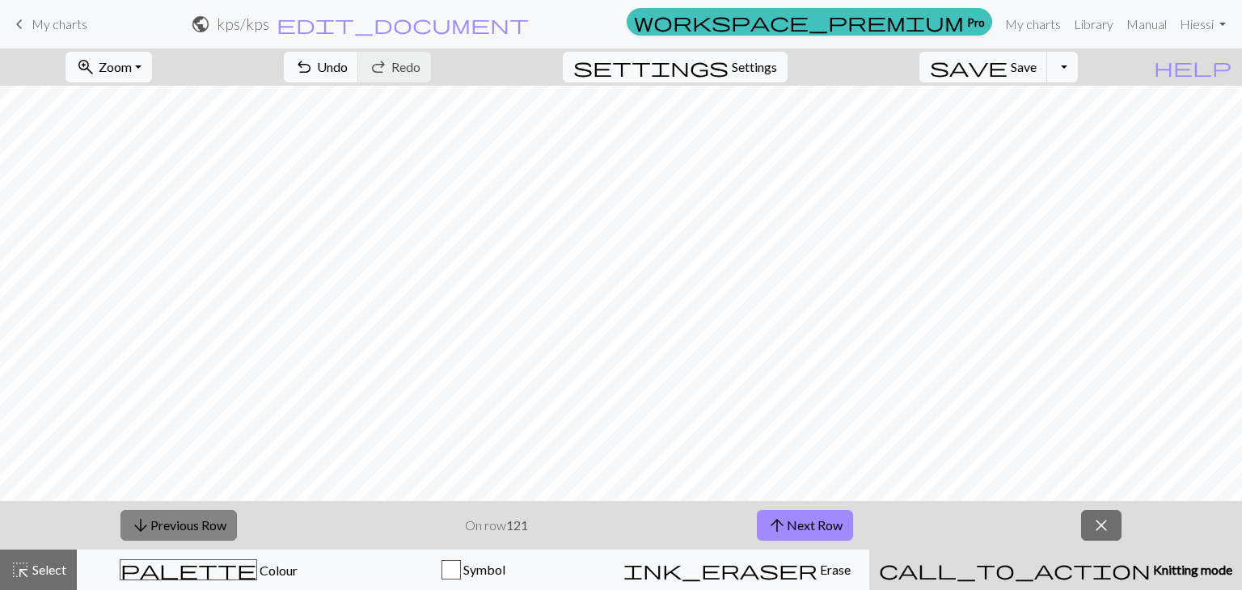
click at [170, 526] on button "arrow_downward Previous Row" at bounding box center [178, 525] width 116 height 31
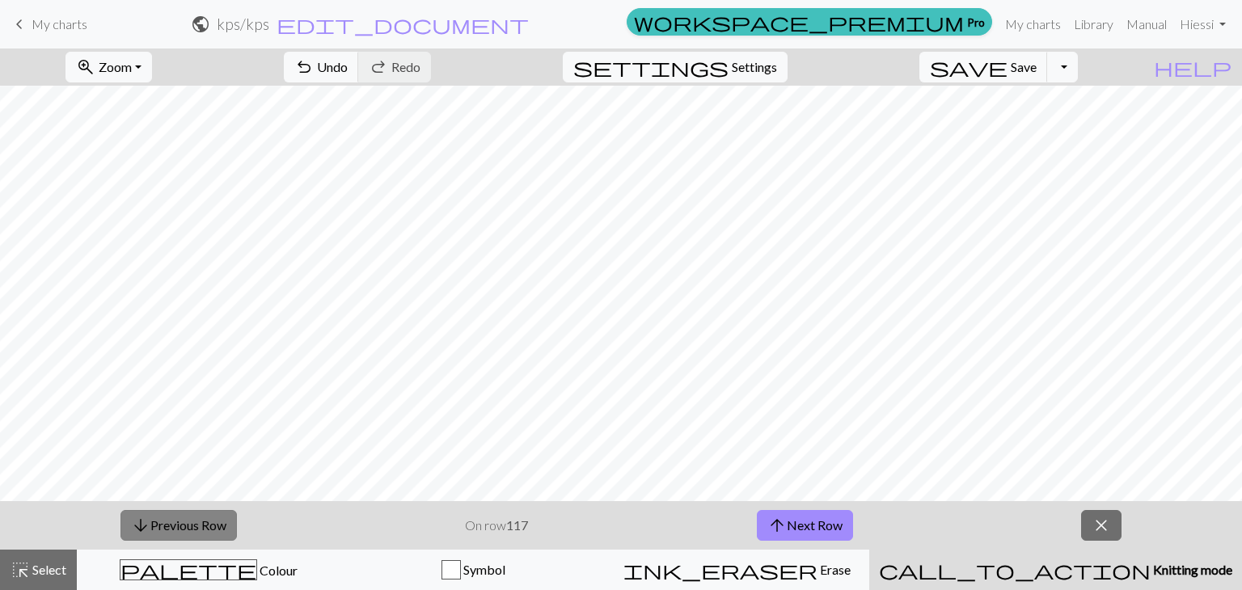
click at [170, 526] on button "arrow_downward Previous Row" at bounding box center [178, 525] width 116 height 31
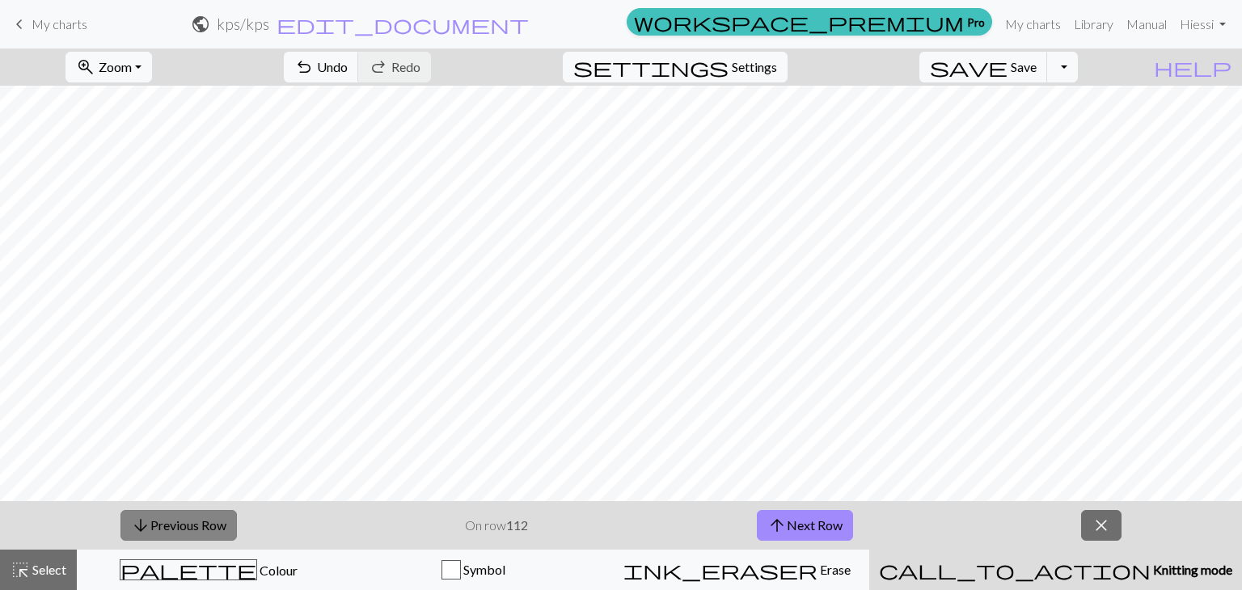
click at [170, 526] on button "arrow_downward Previous Row" at bounding box center [178, 525] width 116 height 31
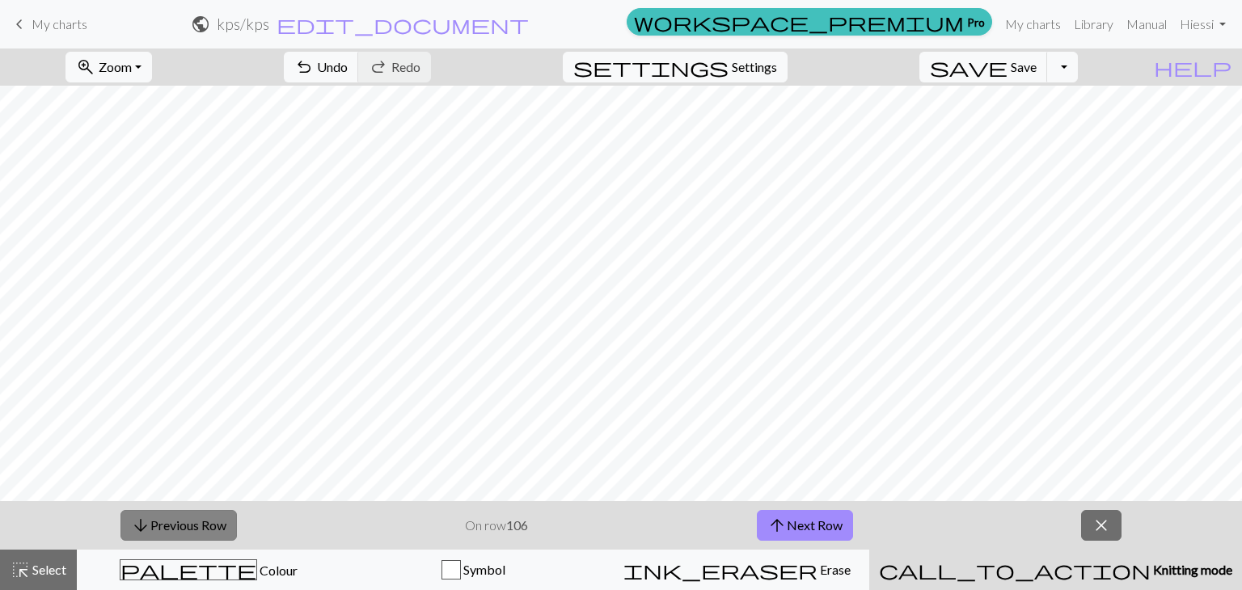
click at [170, 526] on button "arrow_downward Previous Row" at bounding box center [178, 525] width 116 height 31
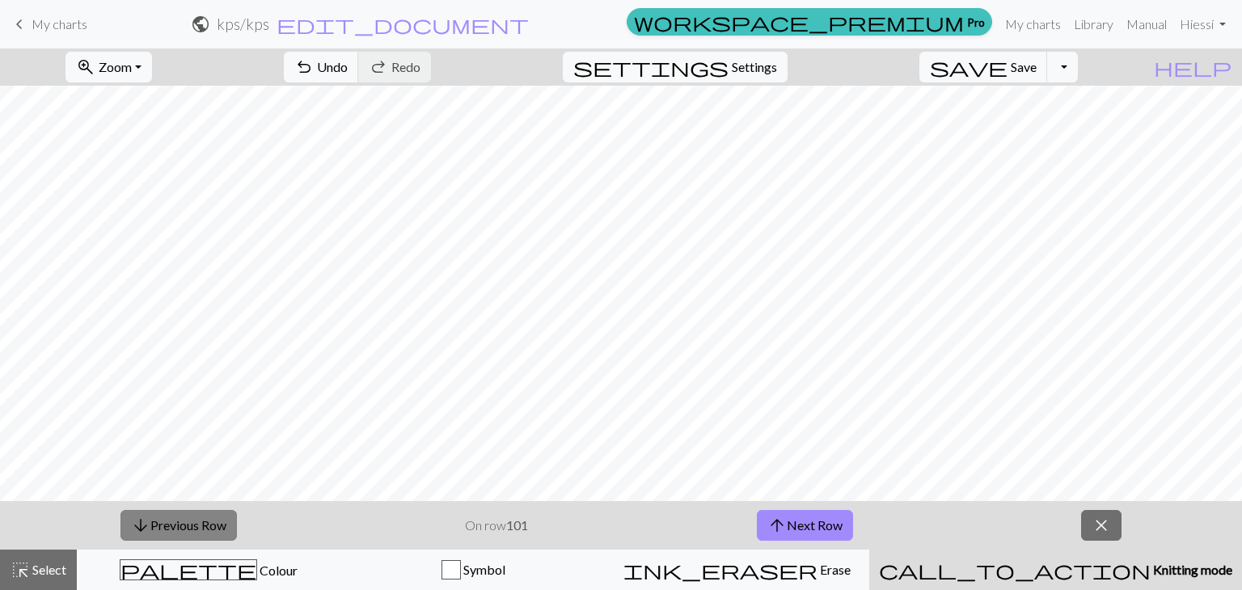
click at [170, 526] on button "arrow_downward Previous Row" at bounding box center [178, 525] width 116 height 31
click at [170, 526] on button "arrow_downward Previous Row" at bounding box center [179, 525] width 116 height 31
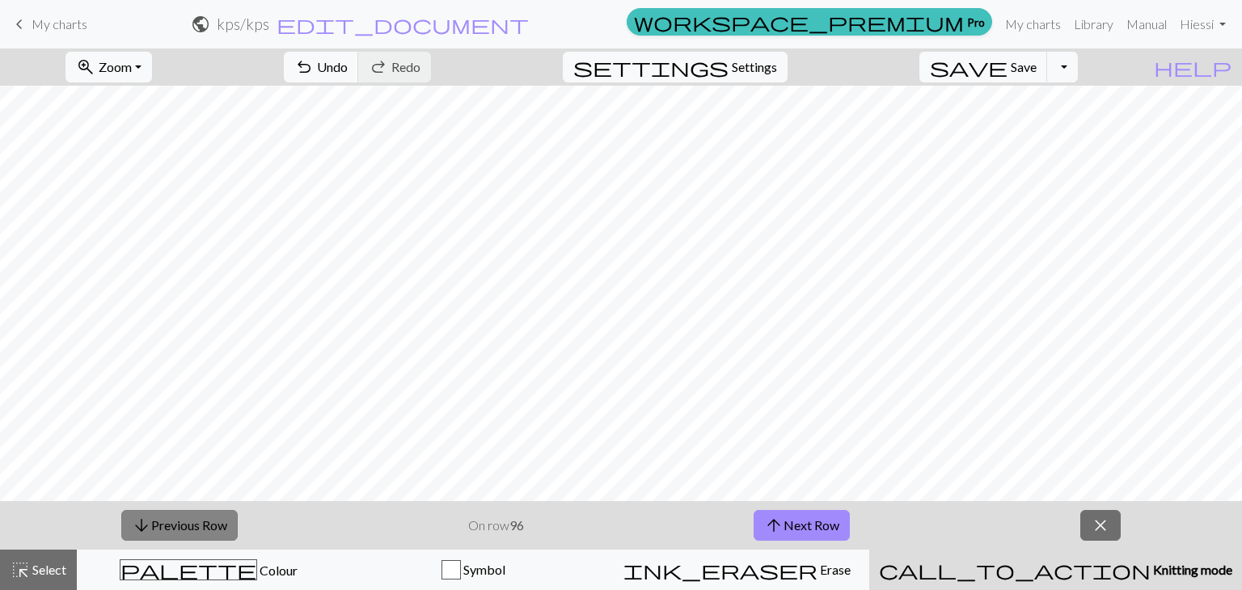
click at [170, 526] on button "arrow_downward Previous Row" at bounding box center [179, 525] width 116 height 31
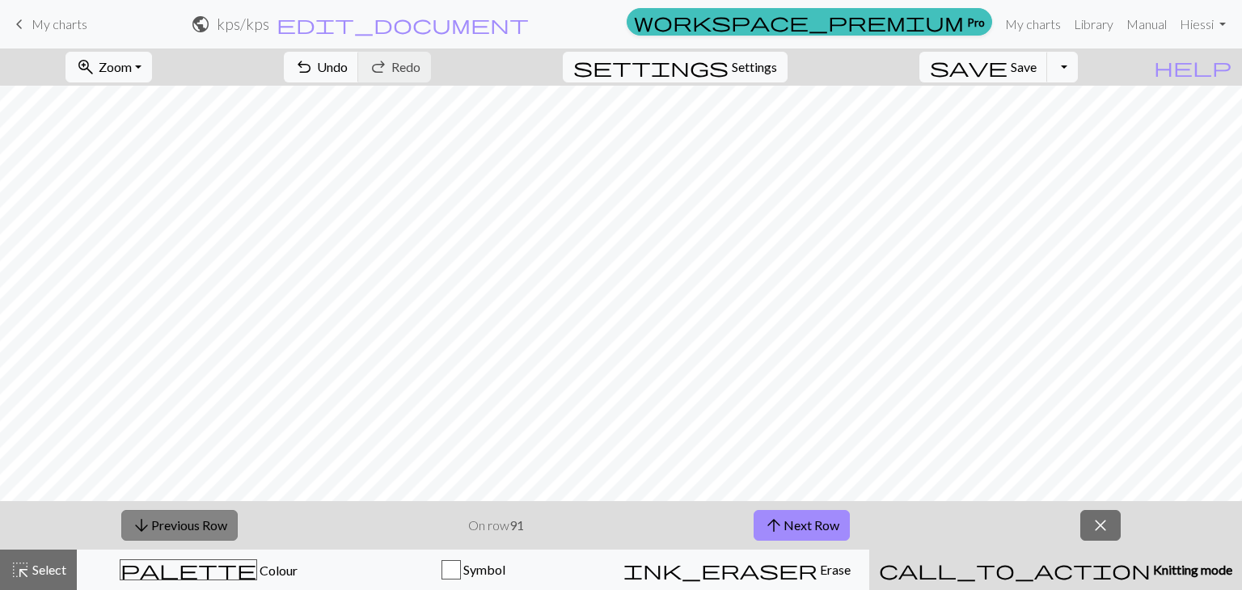
click at [170, 526] on button "arrow_downward Previous Row" at bounding box center [179, 525] width 116 height 31
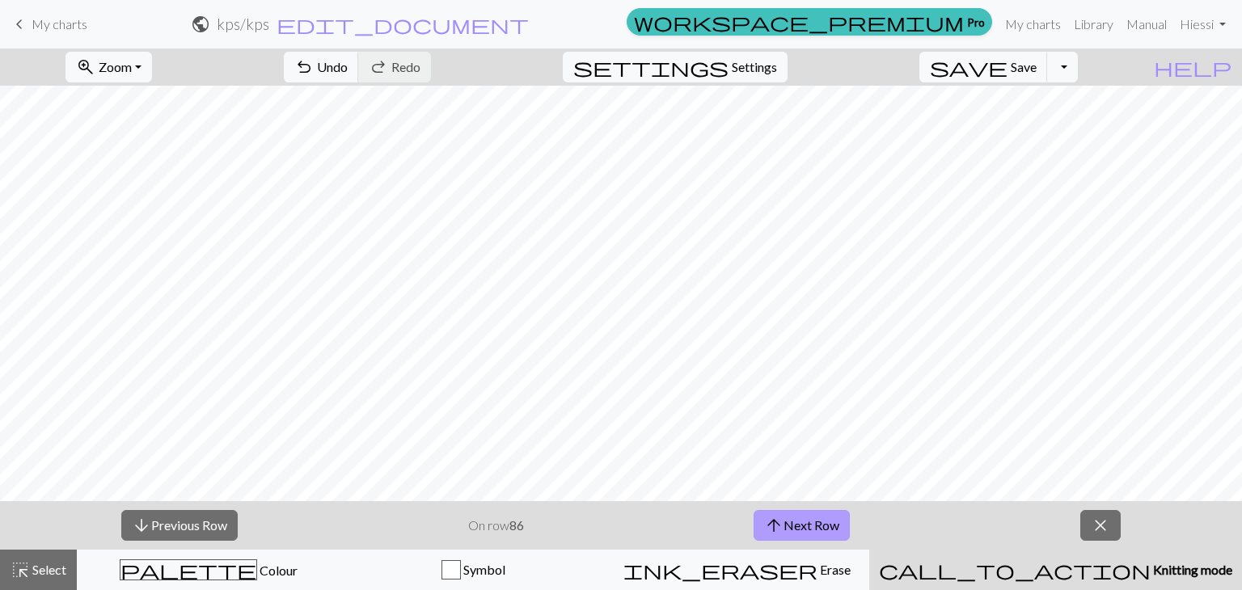
click at [787, 519] on button "arrow_upward Next Row" at bounding box center [802, 525] width 96 height 31
click at [132, 67] on span "Zoom" at bounding box center [115, 66] width 33 height 15
click at [152, 65] on button "zoom_in Zoom Zoom" at bounding box center [108, 67] width 87 height 31
click at [46, 568] on span "Select" at bounding box center [48, 569] width 36 height 15
click at [64, 566] on span "Select" at bounding box center [48, 569] width 36 height 15
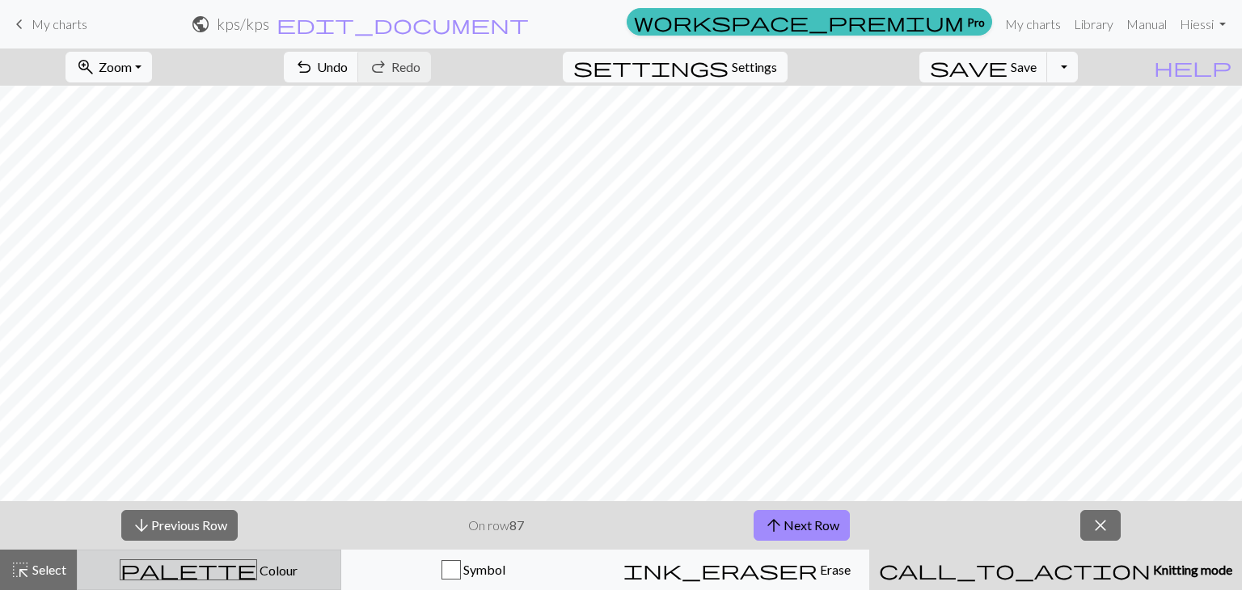
click at [150, 570] on div "palette Colour Colour" at bounding box center [208, 569] width 243 height 21
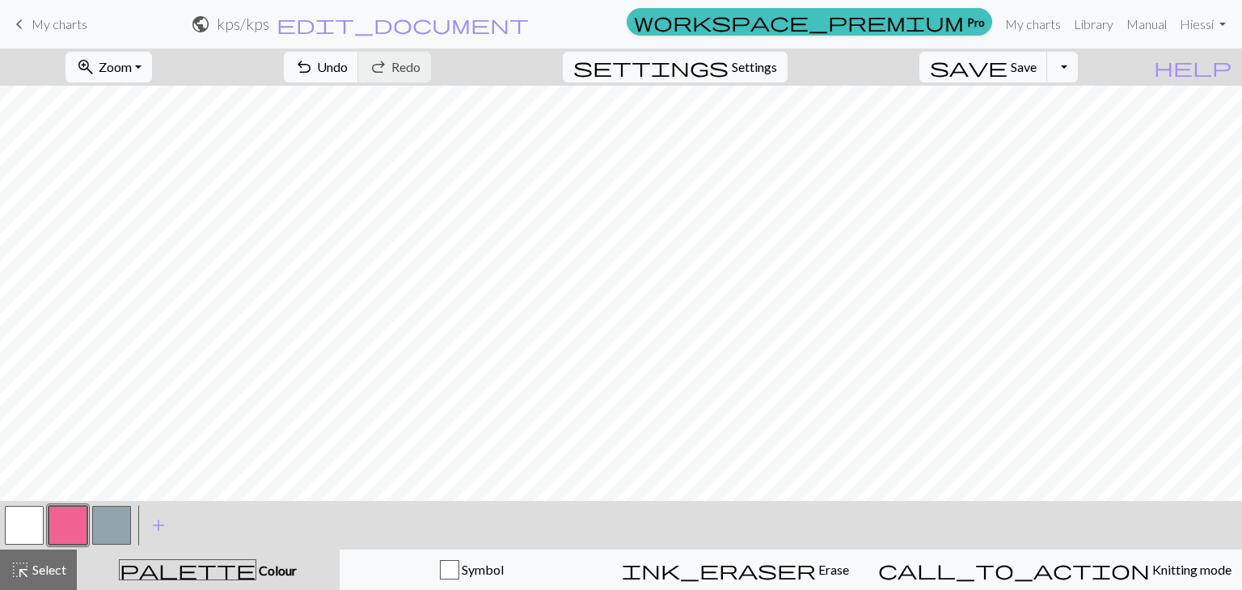
click at [110, 532] on button "button" at bounding box center [111, 525] width 39 height 39
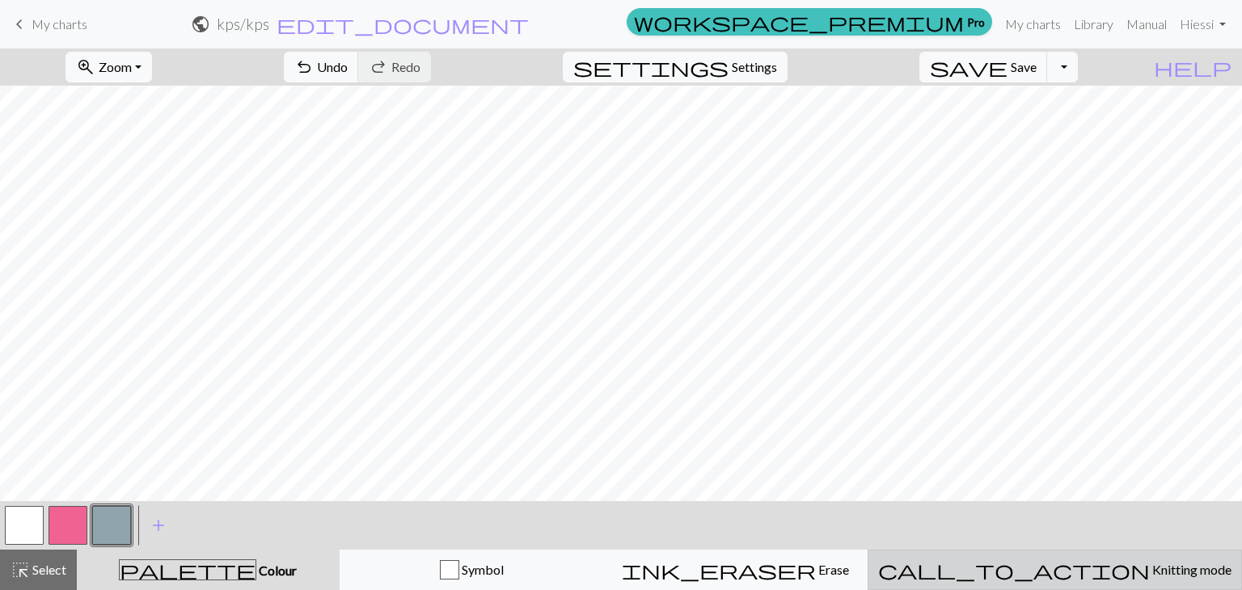
click at [1043, 573] on div "call_to_action Knitting mode Knitting mode" at bounding box center [1054, 569] width 353 height 19
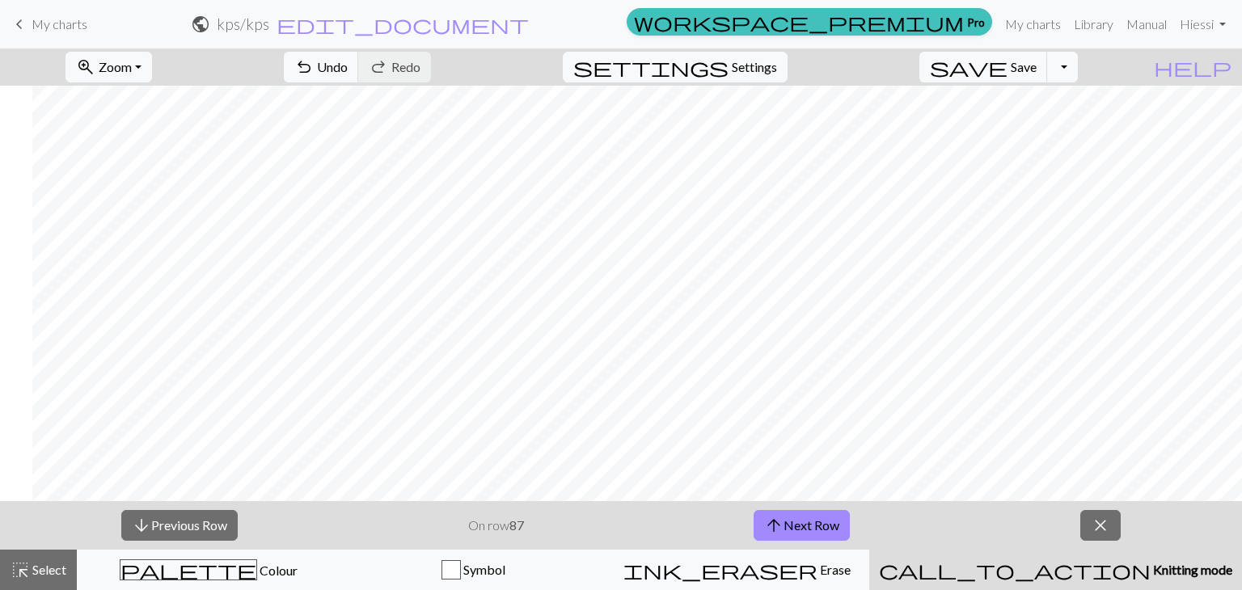
scroll to position [3229, 65]
click at [1007, 64] on span "save" at bounding box center [969, 67] width 78 height 23
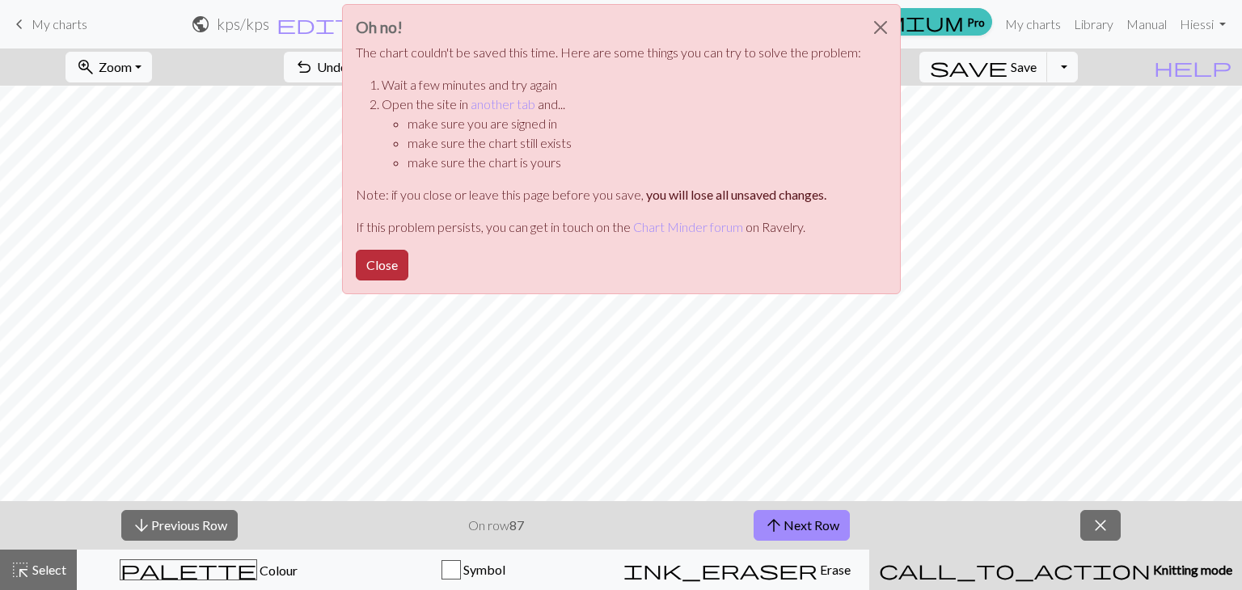
click at [369, 263] on button "Close" at bounding box center [382, 265] width 53 height 31
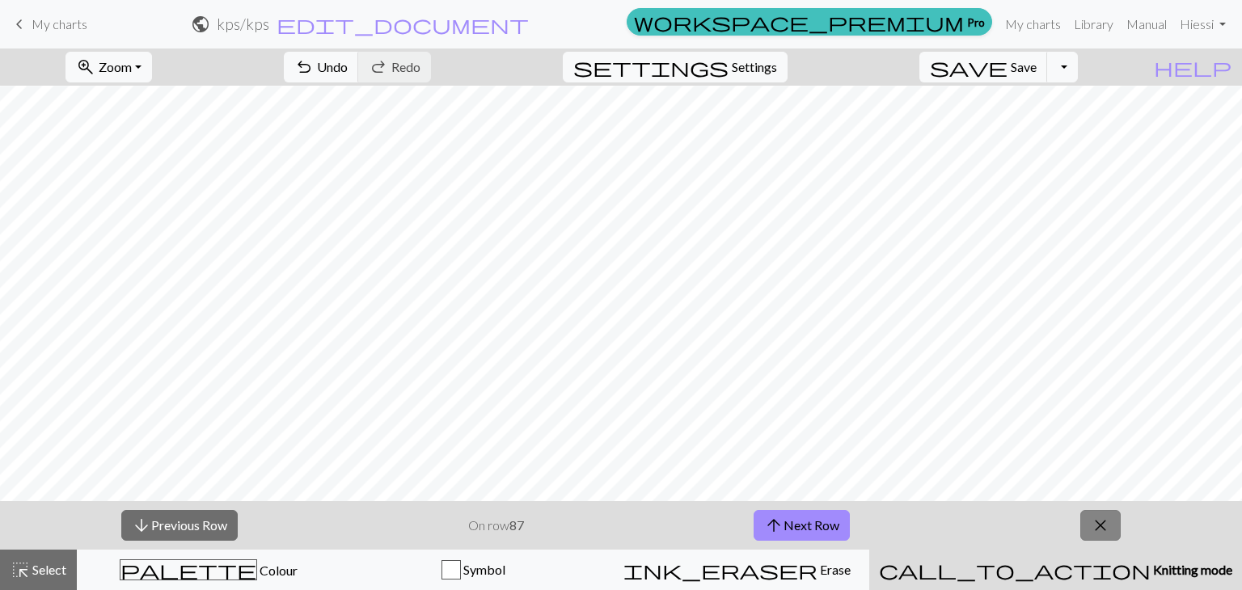
click at [1085, 527] on button "close" at bounding box center [1100, 525] width 40 height 31
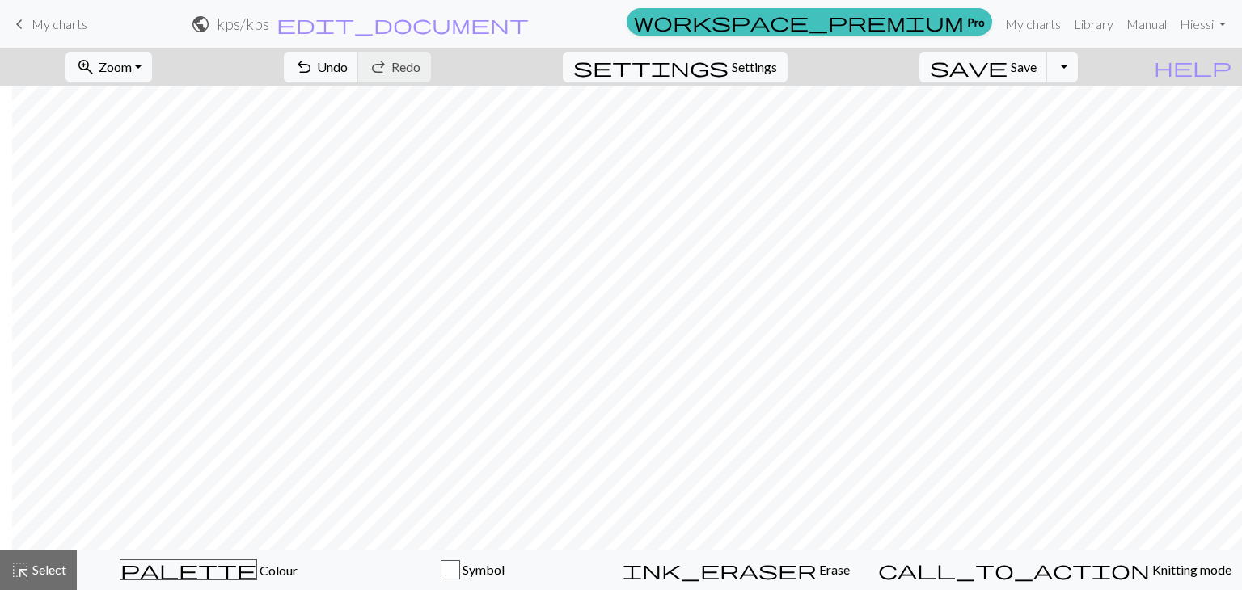
scroll to position [3263, 12]
click at [359, 63] on button "undo Undo Undo" at bounding box center [321, 67] width 75 height 31
click at [431, 57] on button "redo Redo Redo" at bounding box center [394, 67] width 73 height 31
click at [36, 572] on span "Select" at bounding box center [48, 569] width 36 height 15
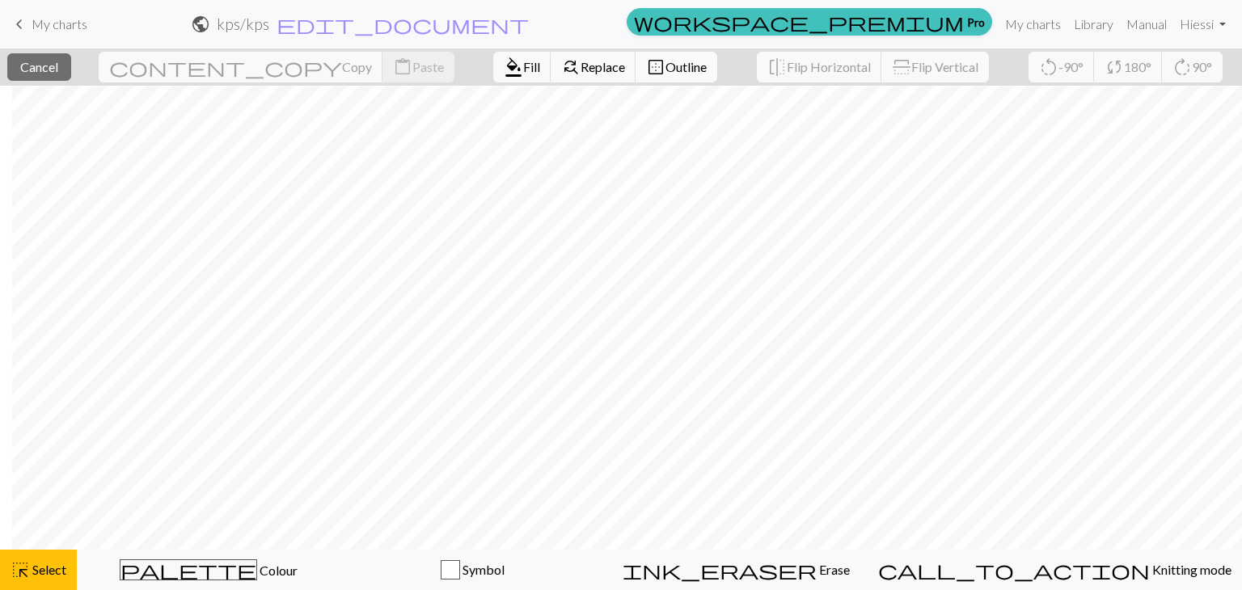
click at [665, 62] on span "Outline" at bounding box center [685, 66] width 41 height 15
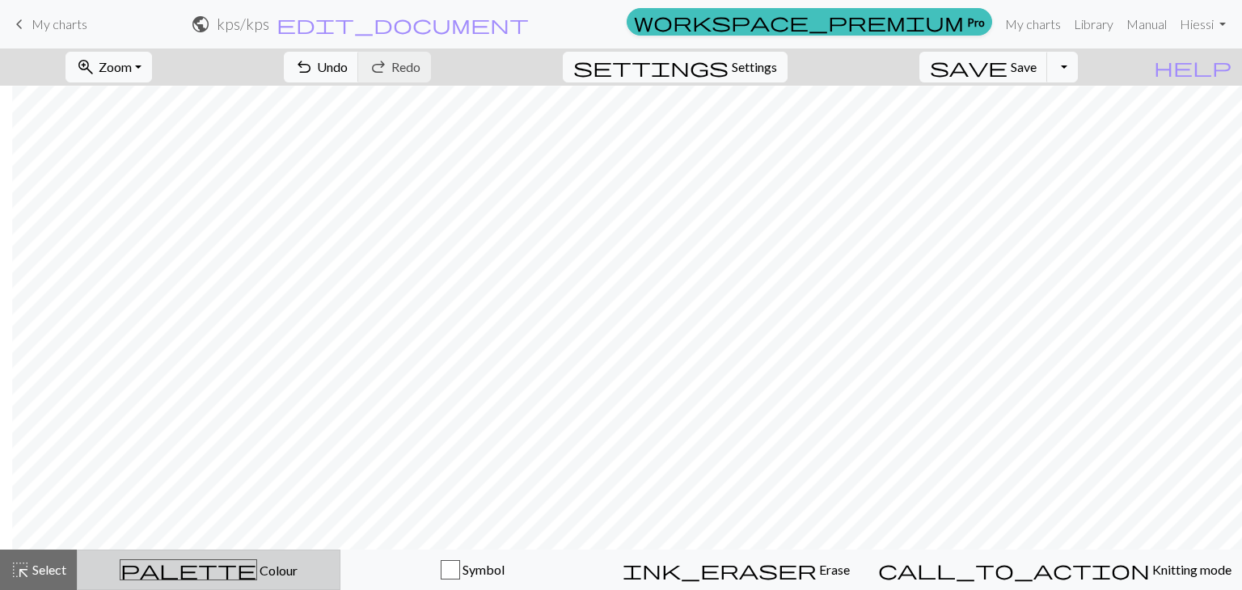
click at [157, 563] on div "palette Colour Colour" at bounding box center [208, 569] width 243 height 21
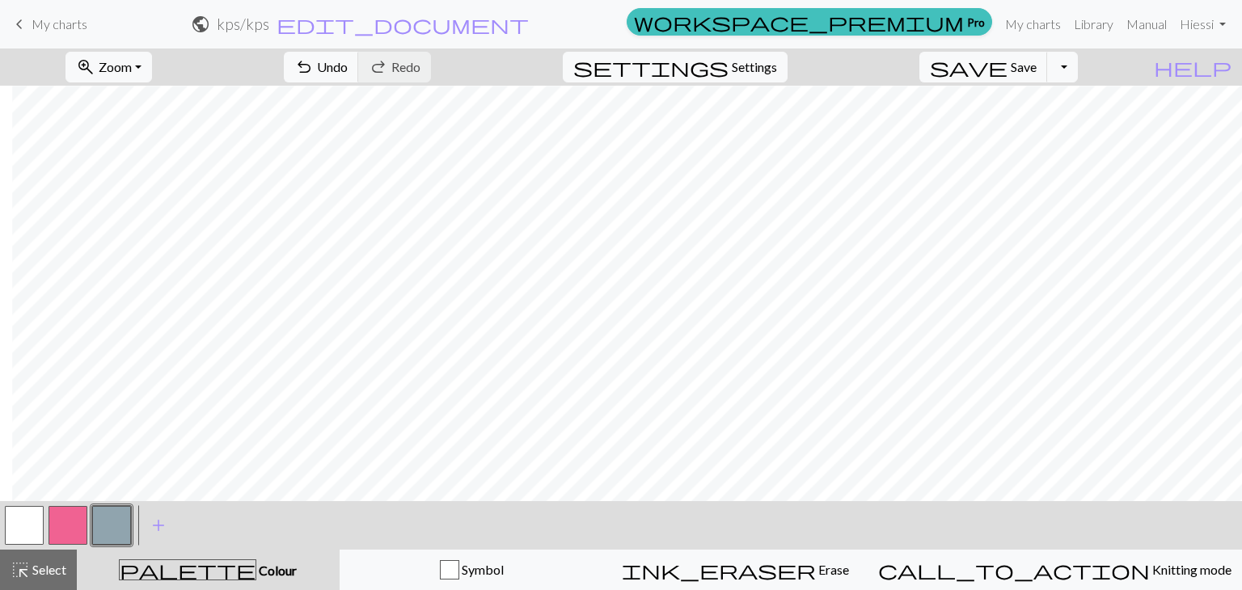
click at [24, 526] on button "button" at bounding box center [24, 525] width 39 height 39
click at [115, 525] on button "button" at bounding box center [111, 525] width 39 height 39
click at [19, 516] on button "button" at bounding box center [24, 525] width 39 height 39
